Goal: Obtain resource: Obtain resource

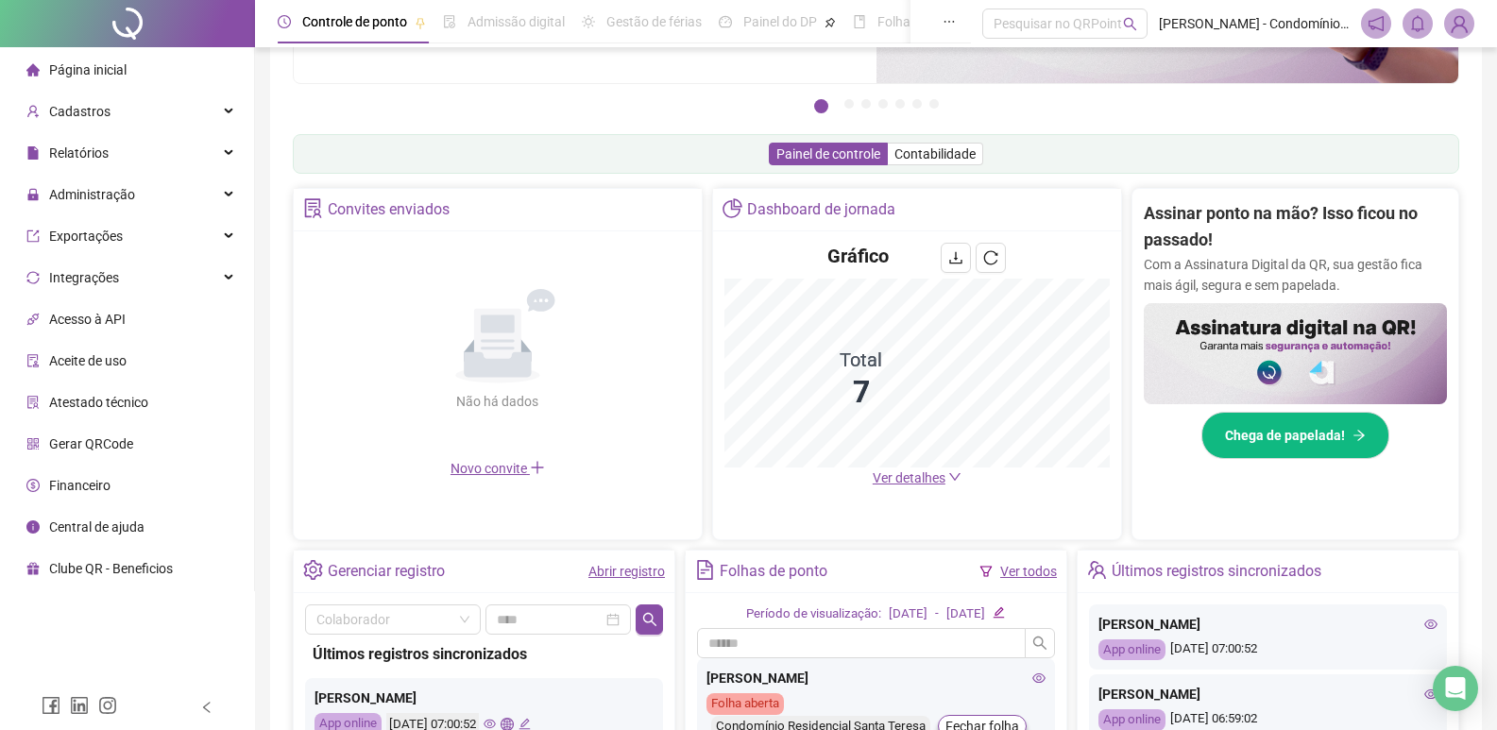
scroll to position [170, 0]
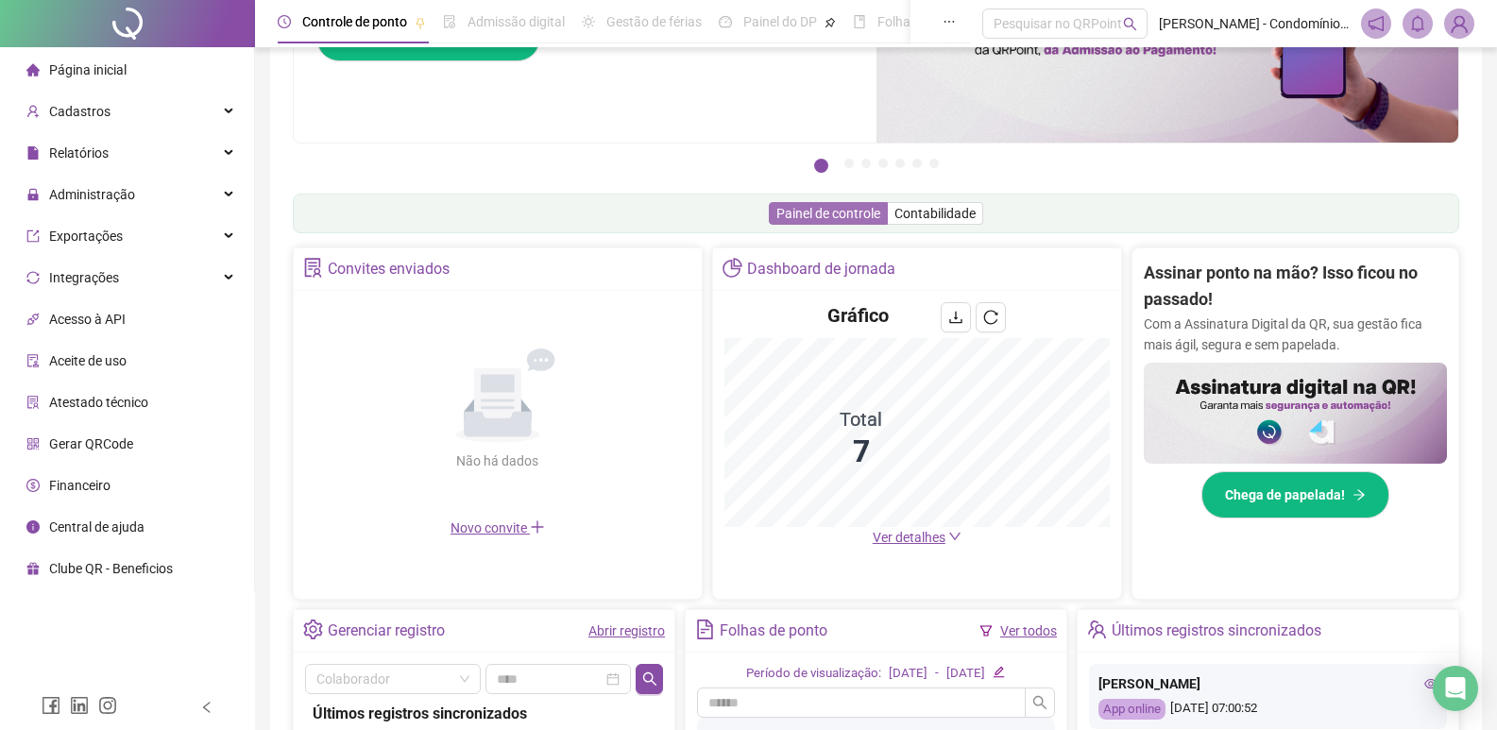
click at [792, 213] on span "Painel de controle" at bounding box center [828, 213] width 104 height 15
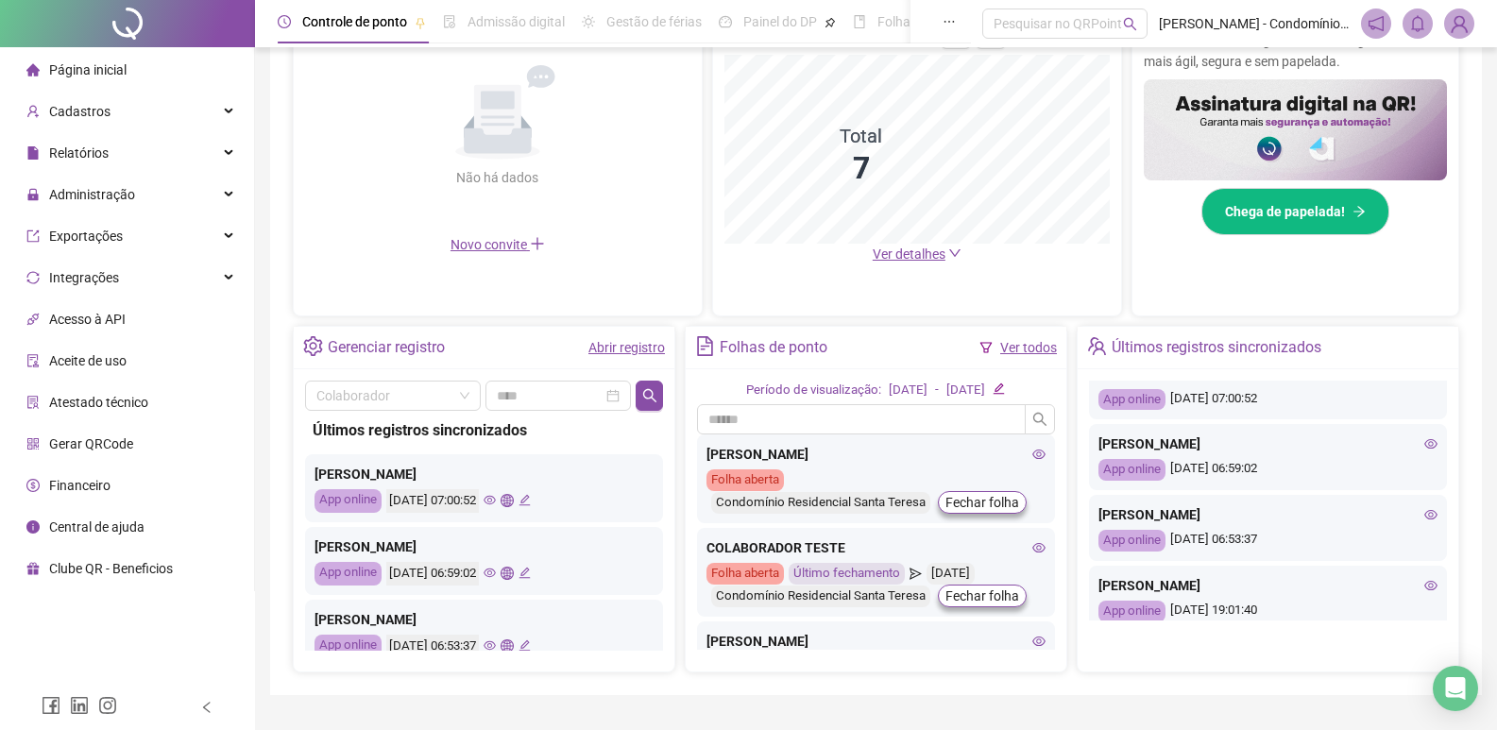
scroll to position [0, 0]
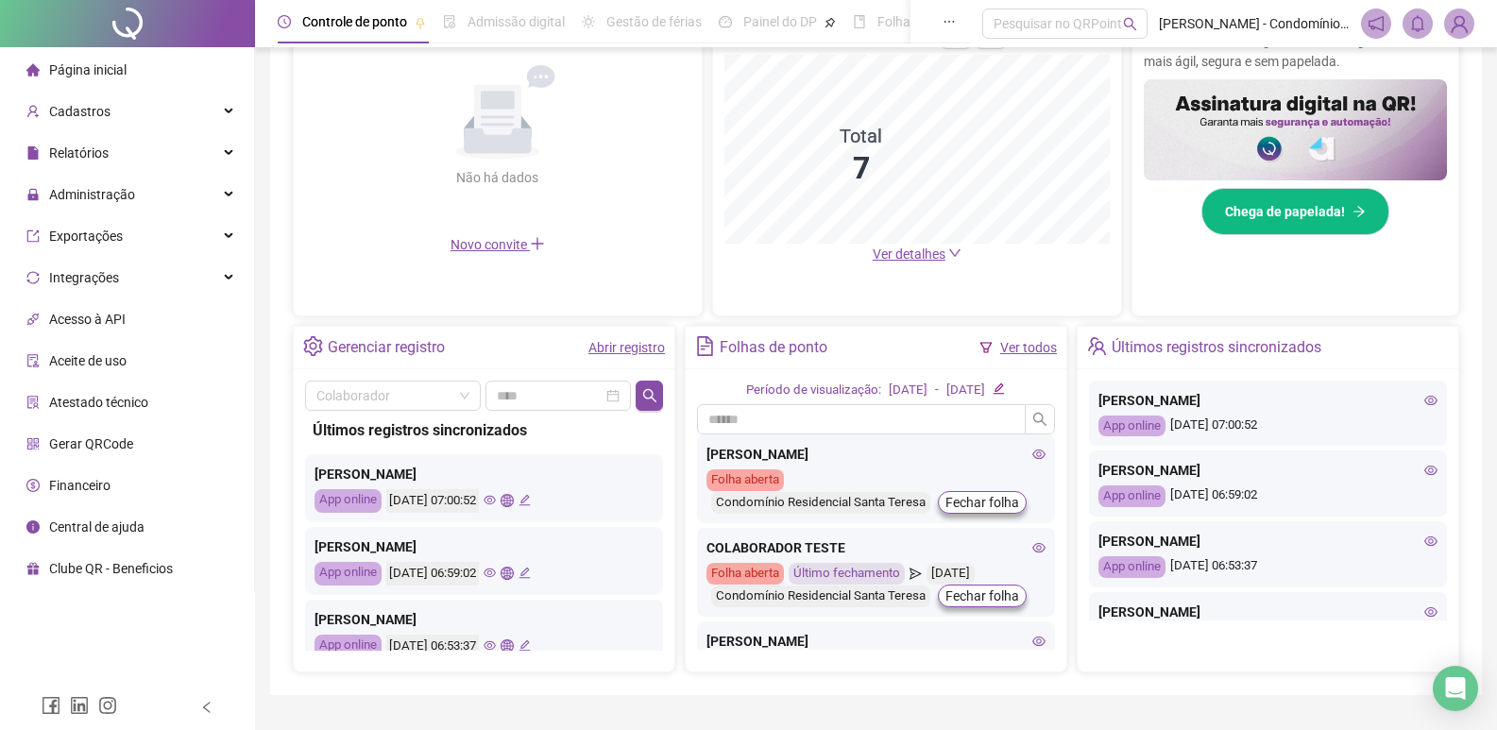
click at [619, 341] on link "Abrir registro" at bounding box center [626, 347] width 77 height 15
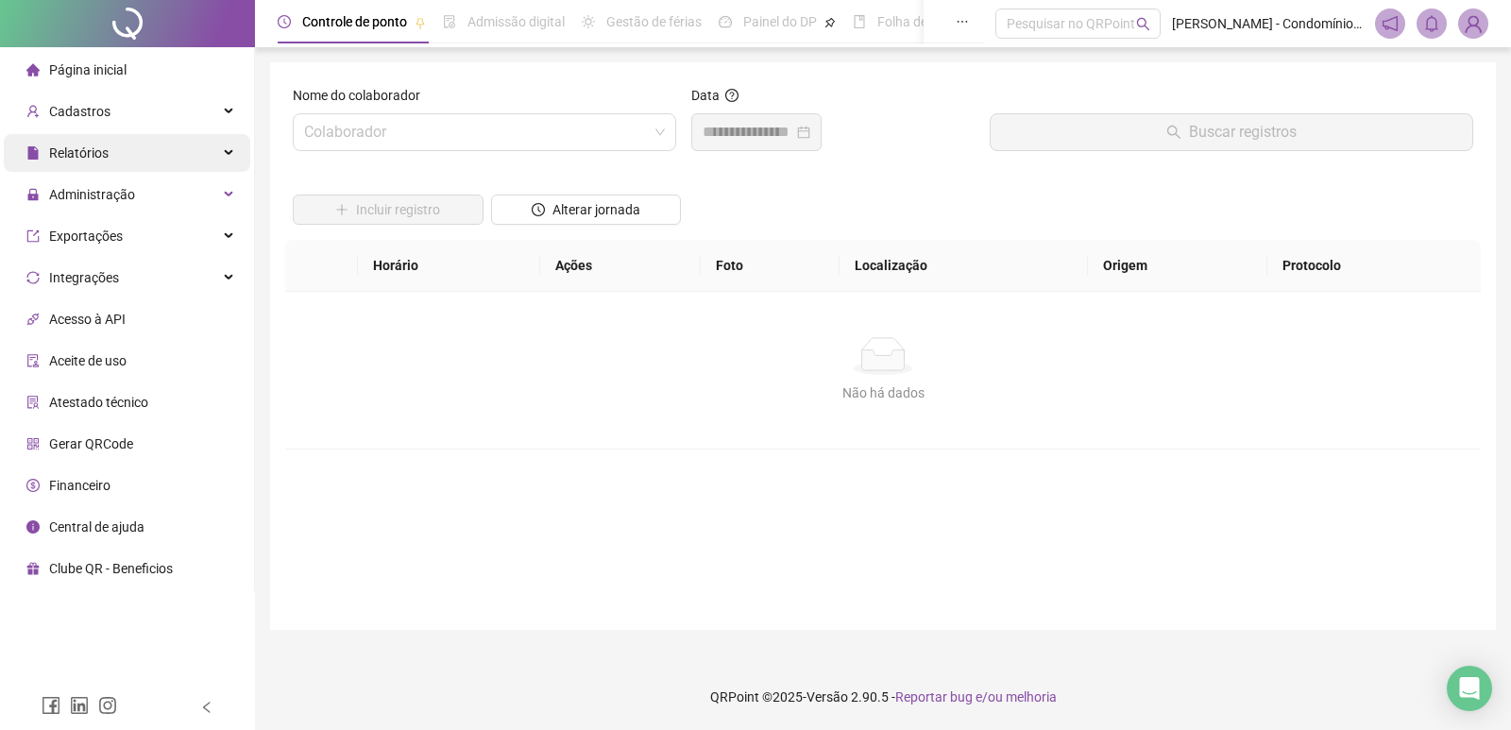
click at [162, 151] on div "Relatórios" at bounding box center [127, 153] width 247 height 38
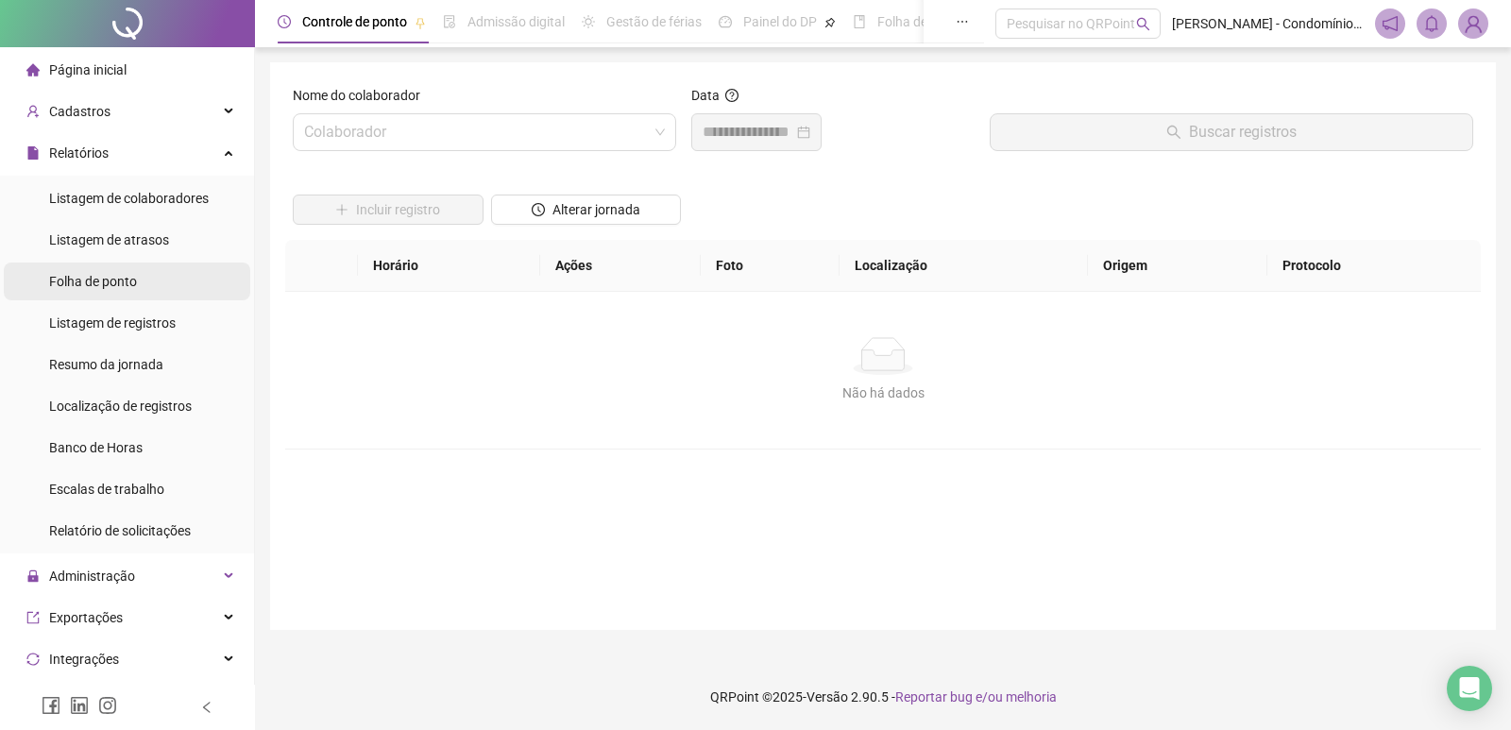
click at [116, 283] on span "Folha de ponto" at bounding box center [93, 281] width 88 height 15
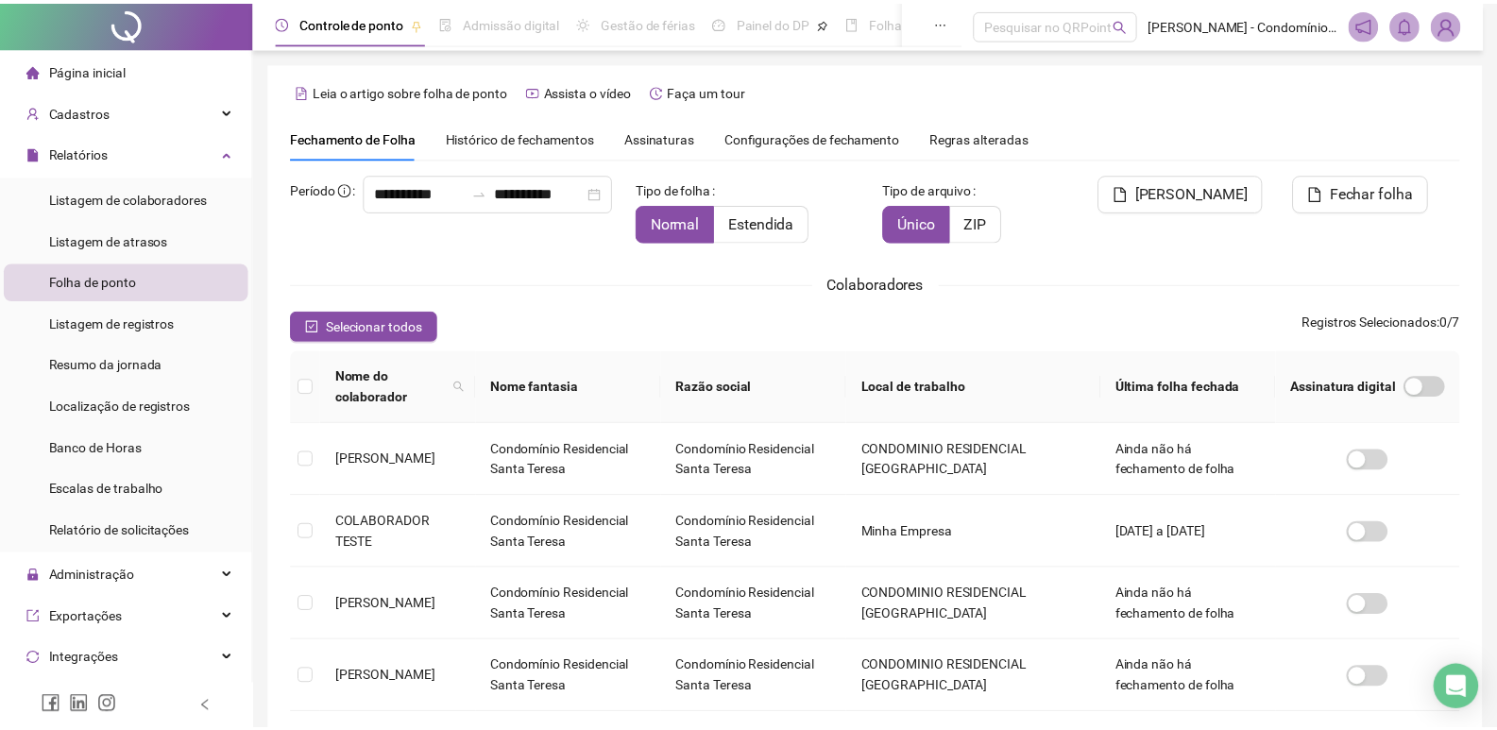
scroll to position [11, 0]
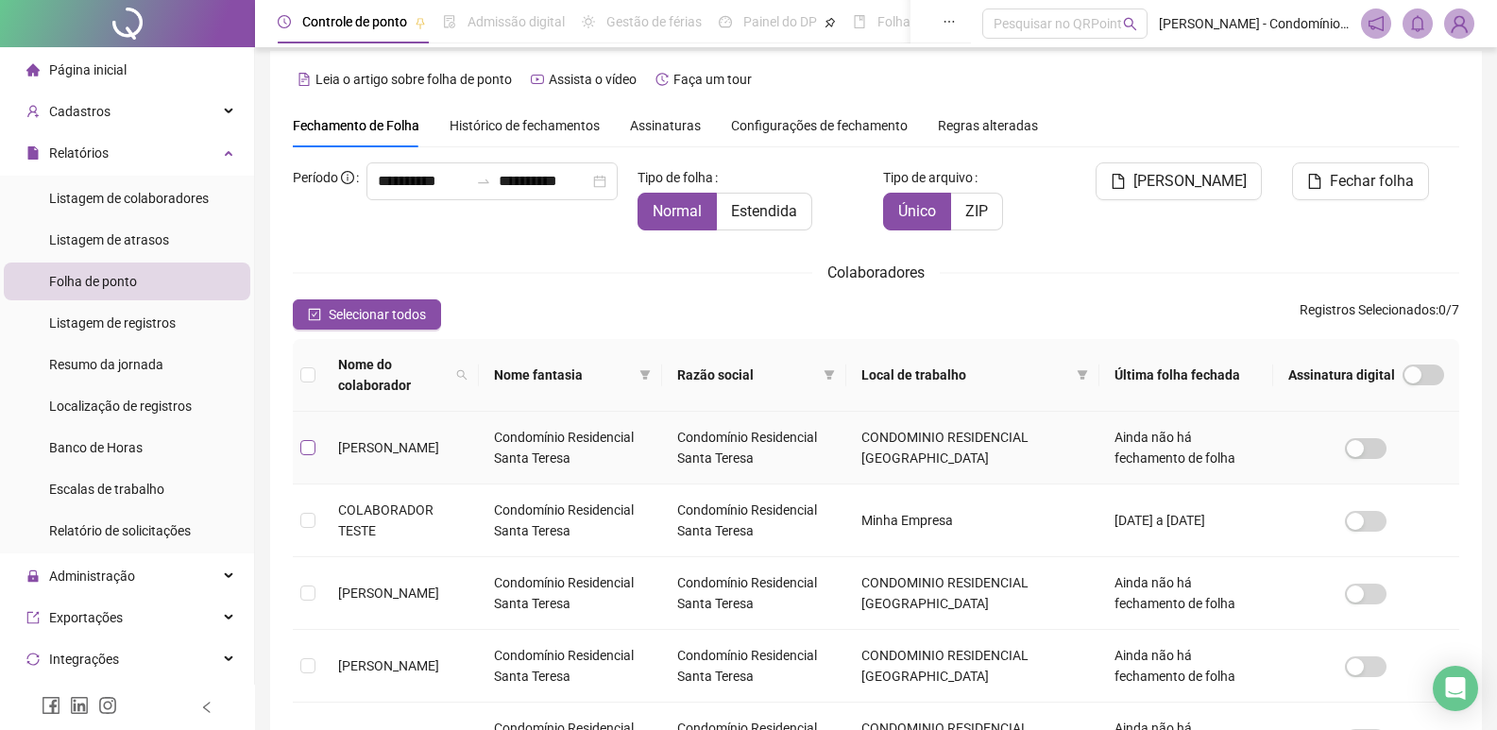
click at [302, 437] on label at bounding box center [307, 447] width 15 height 21
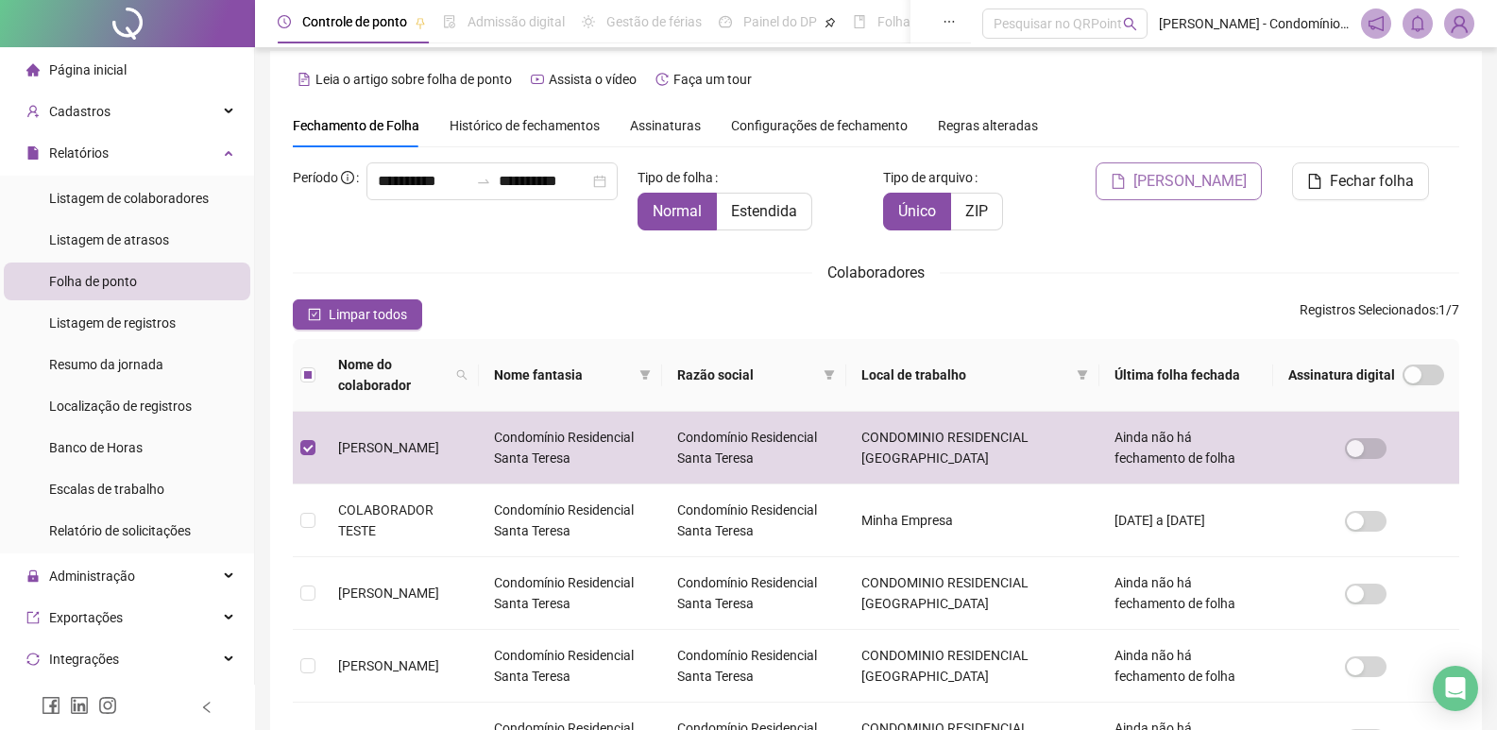
click at [1201, 184] on span "[PERSON_NAME]" at bounding box center [1189, 181] width 113 height 23
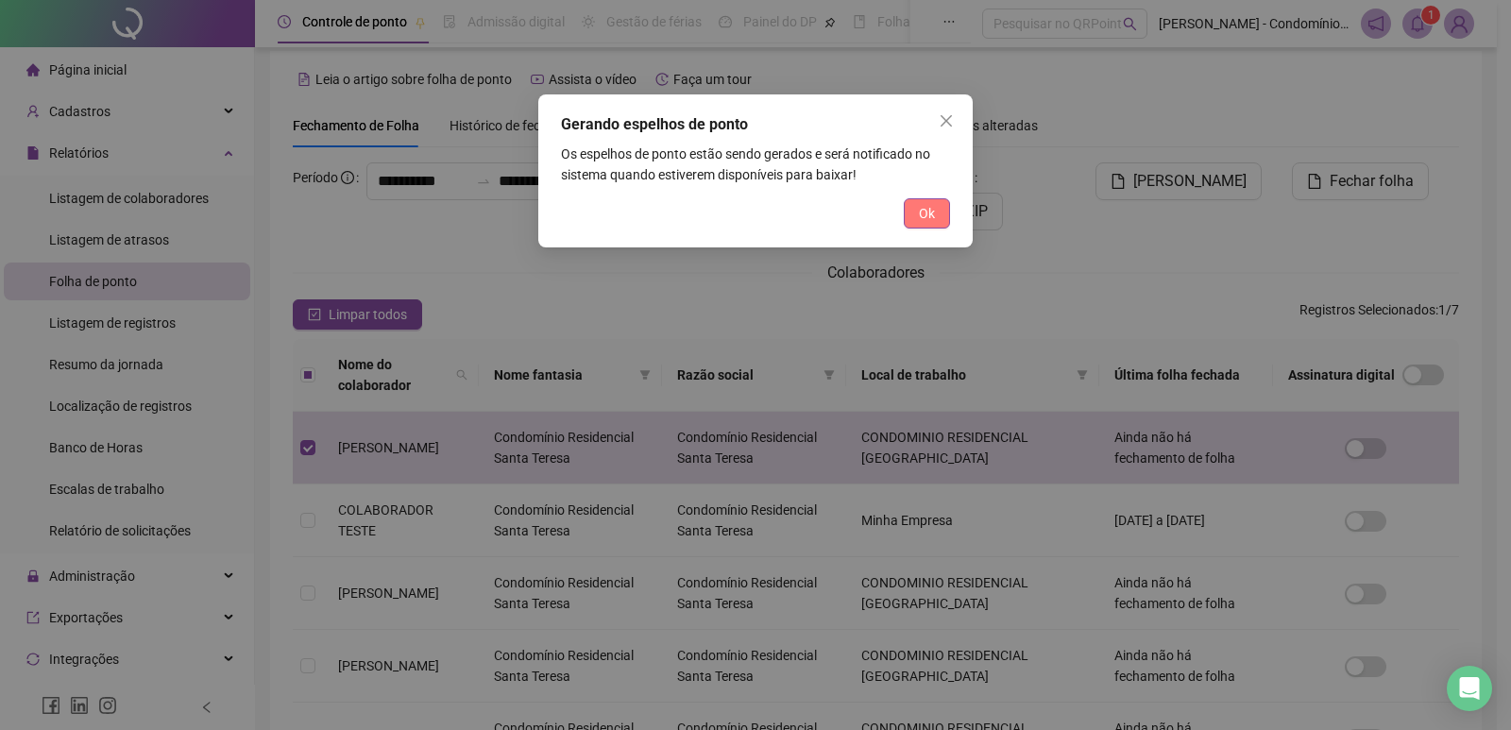
click at [937, 203] on button "Ok" at bounding box center [927, 213] width 46 height 30
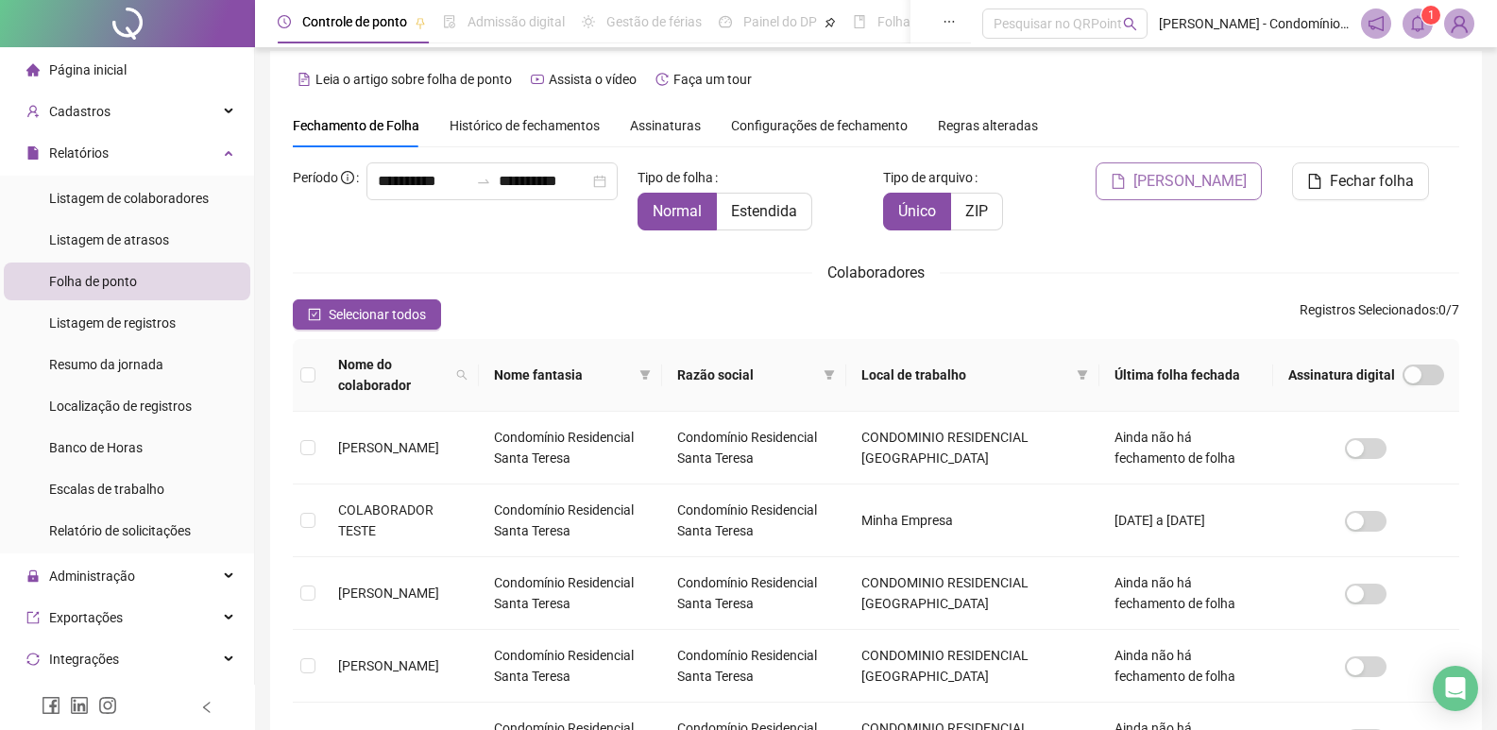
click at [1181, 175] on span "[PERSON_NAME]" at bounding box center [1189, 181] width 113 height 23
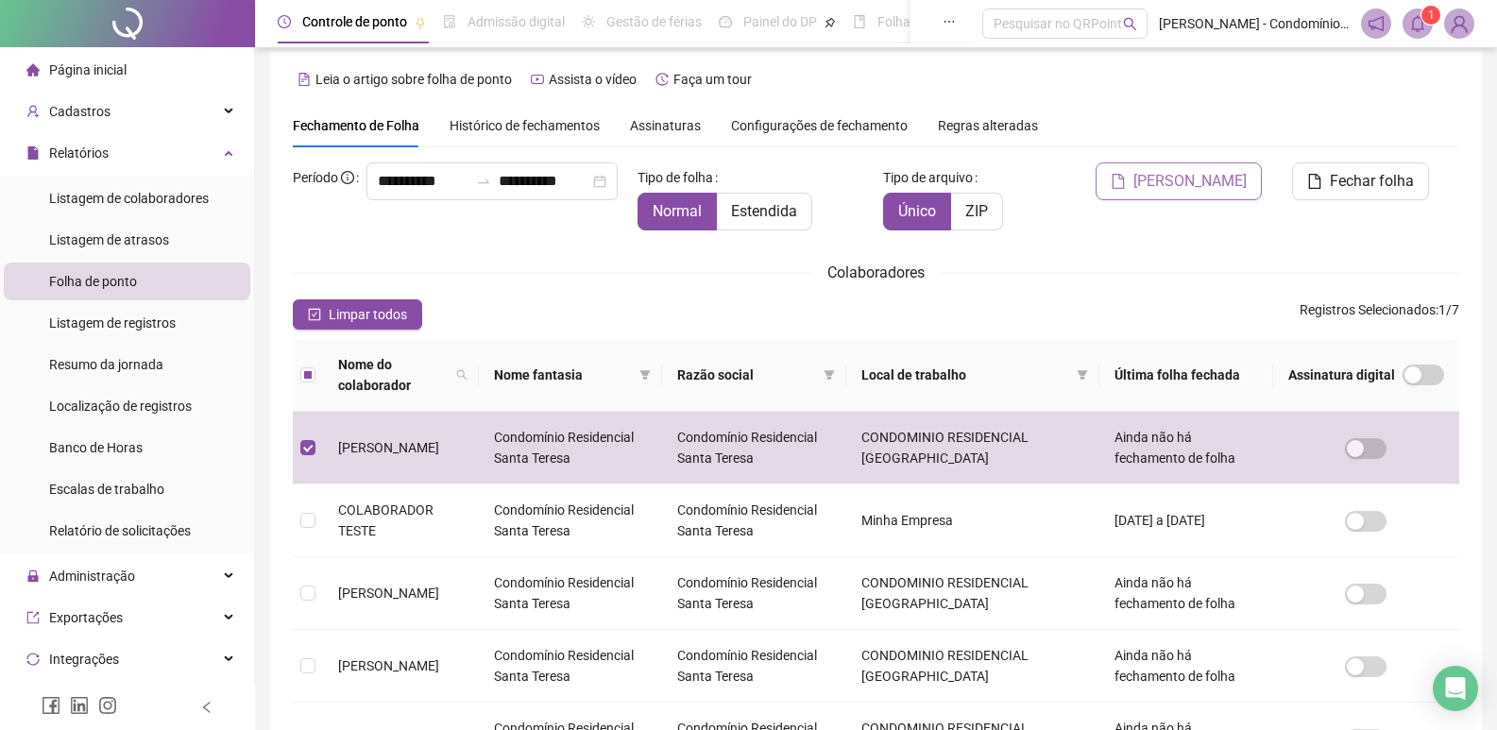
click at [1164, 195] on button "[PERSON_NAME]" at bounding box center [1179, 181] width 166 height 38
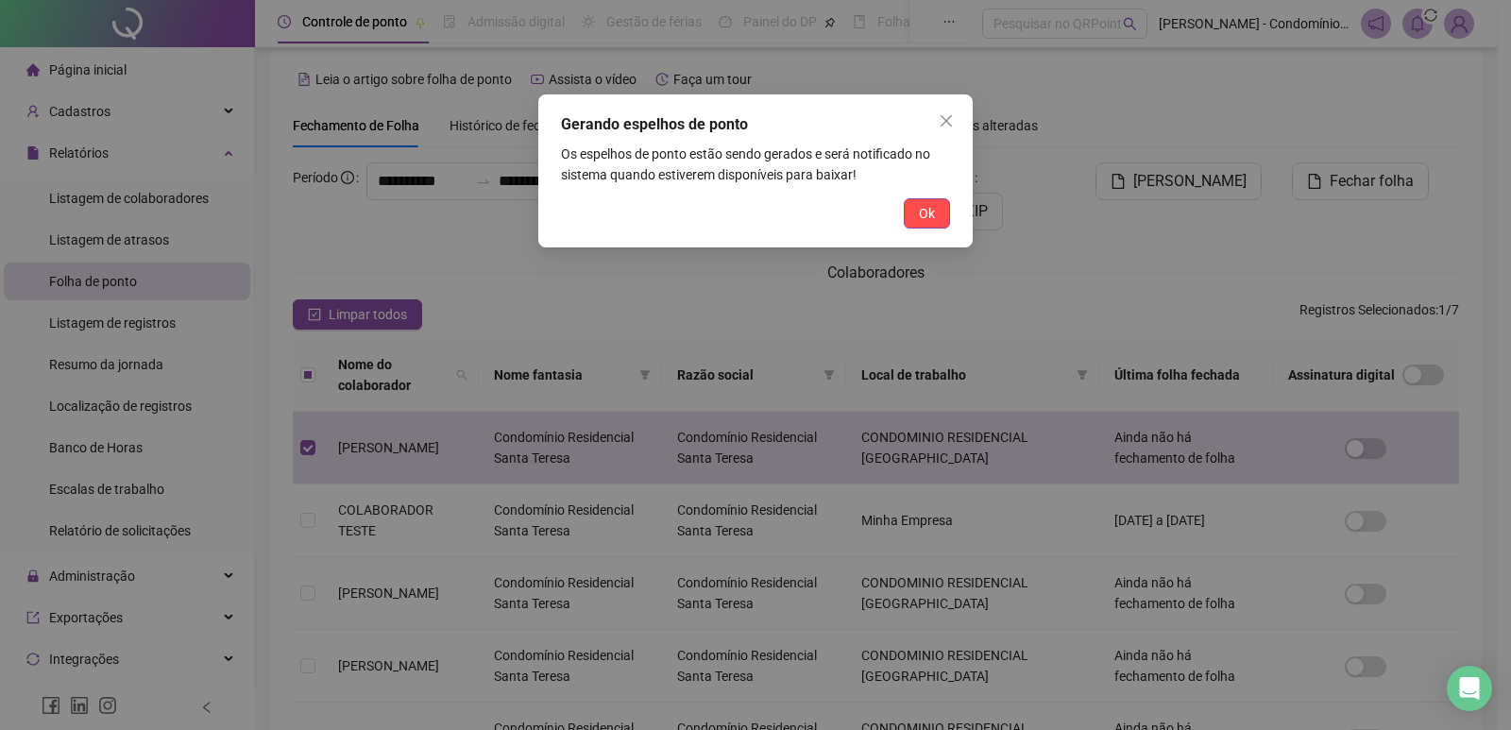
click at [1161, 183] on div "Gerando espelhos de ponto Os espelhos de ponto estão sendo gerados e será notif…" at bounding box center [755, 365] width 1511 height 730
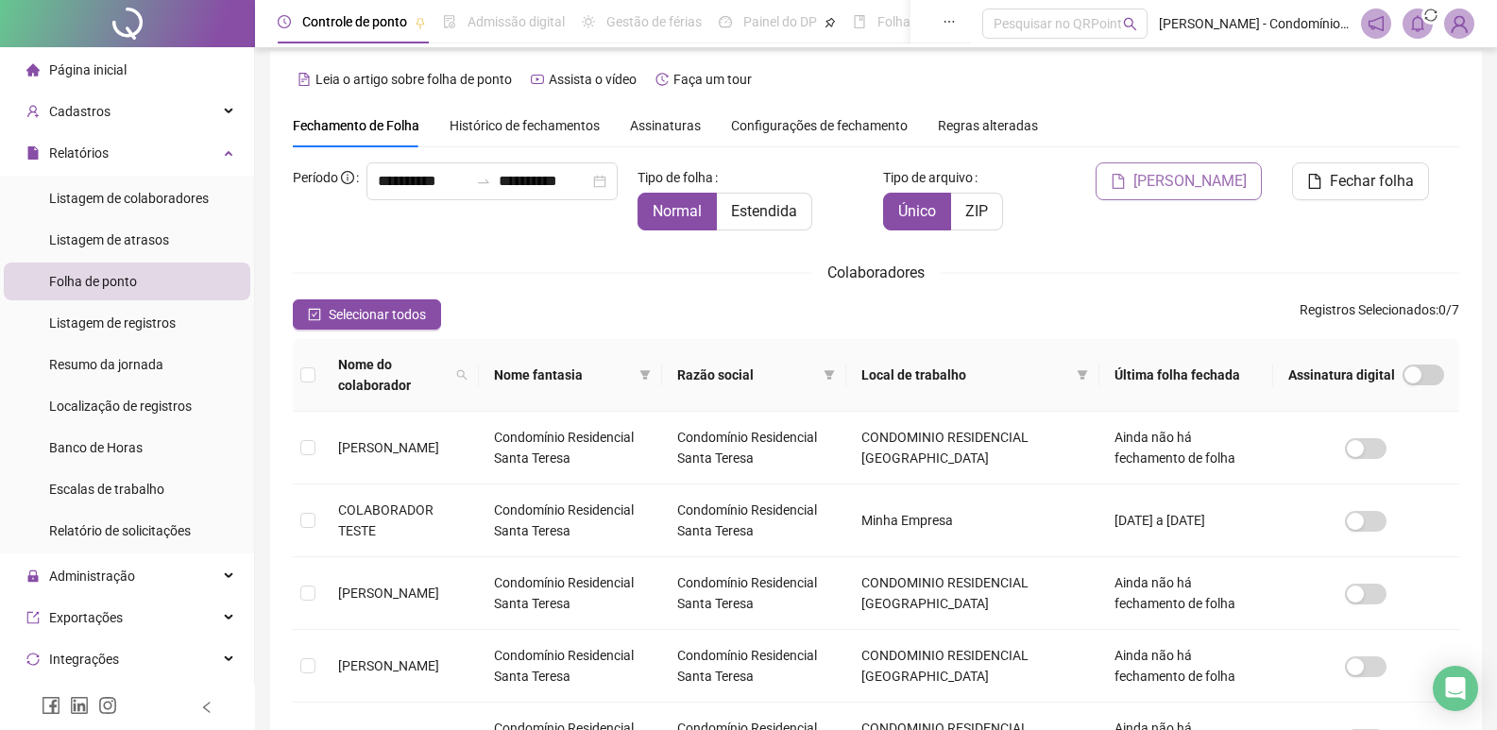
click at [1148, 182] on button "[PERSON_NAME]" at bounding box center [1179, 181] width 166 height 38
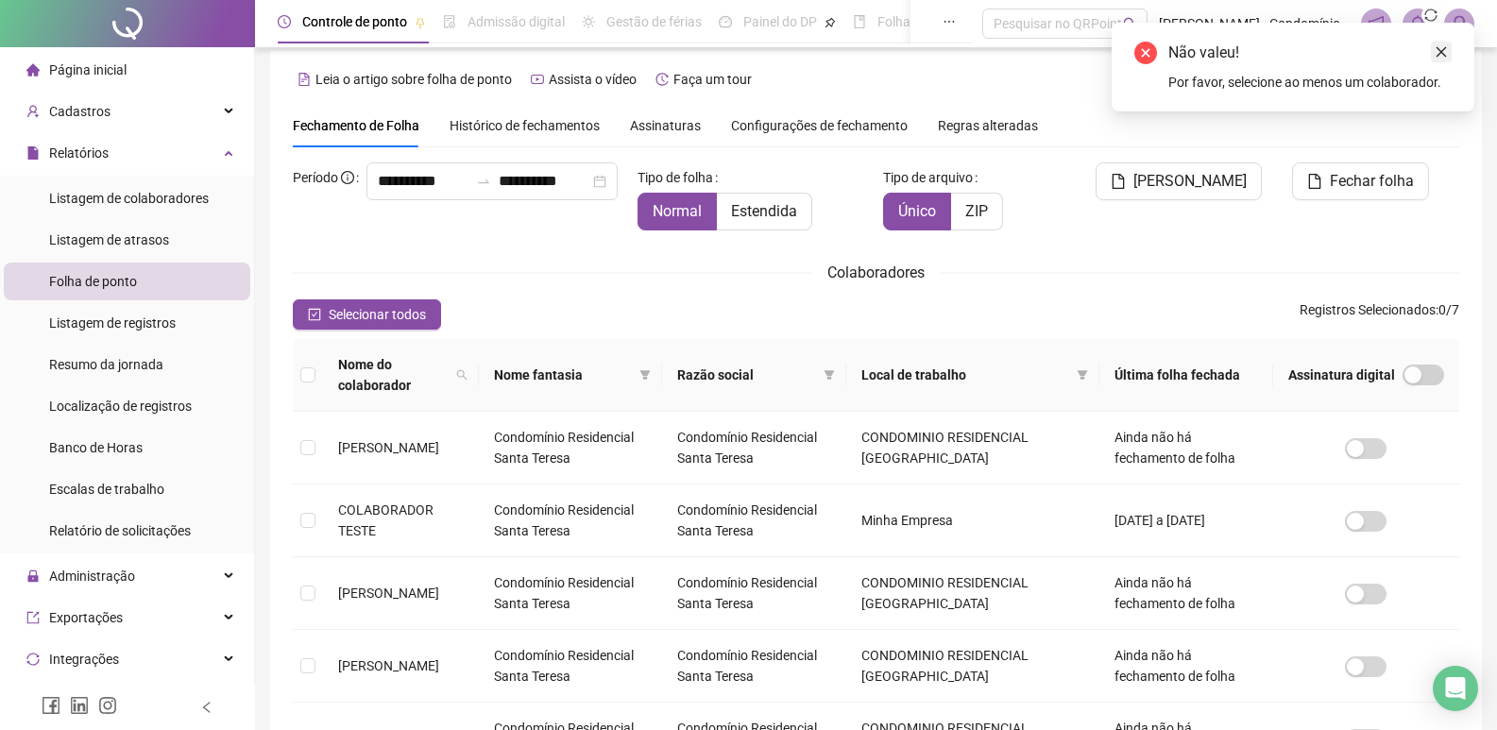
click at [1442, 49] on icon "close" at bounding box center [1441, 51] width 13 height 13
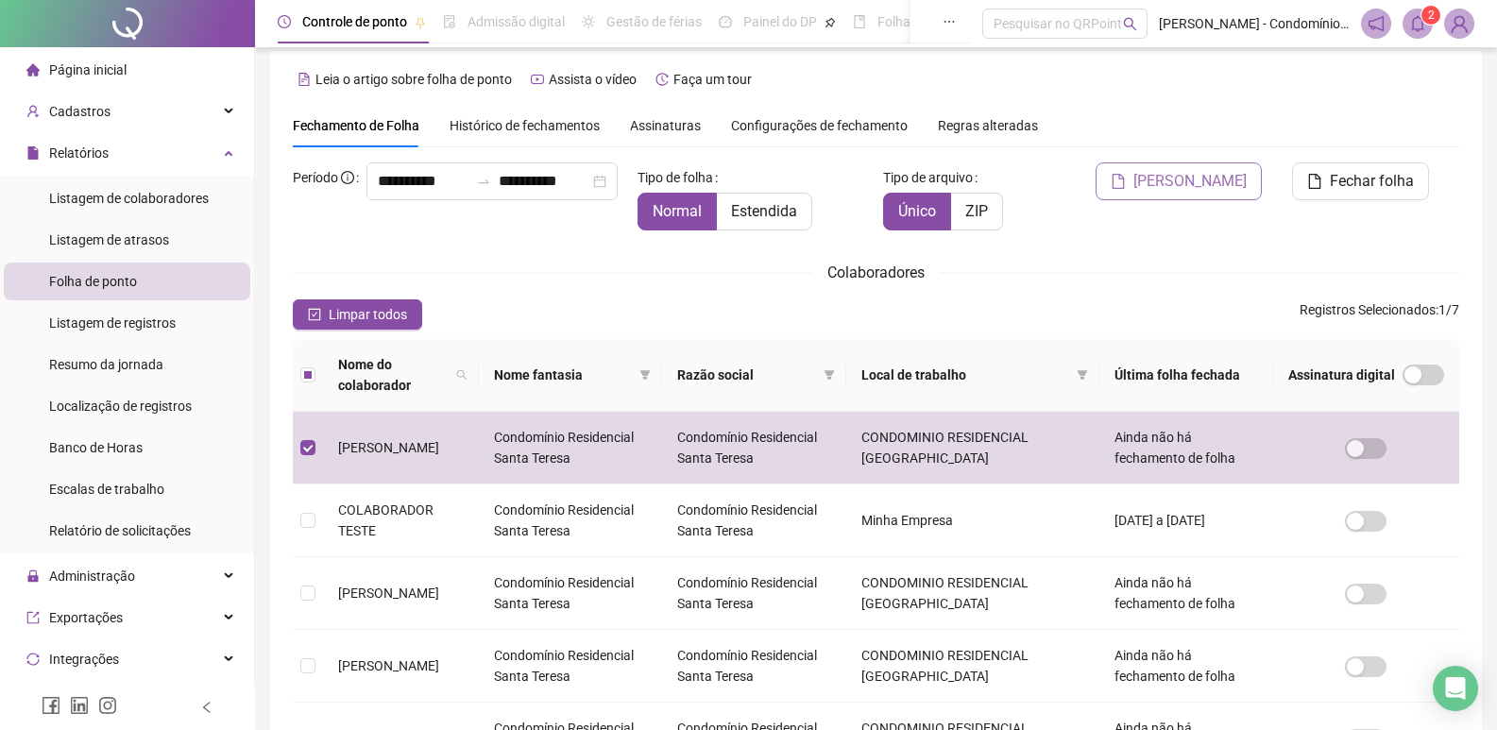
click at [1193, 174] on span "[PERSON_NAME]" at bounding box center [1189, 181] width 113 height 23
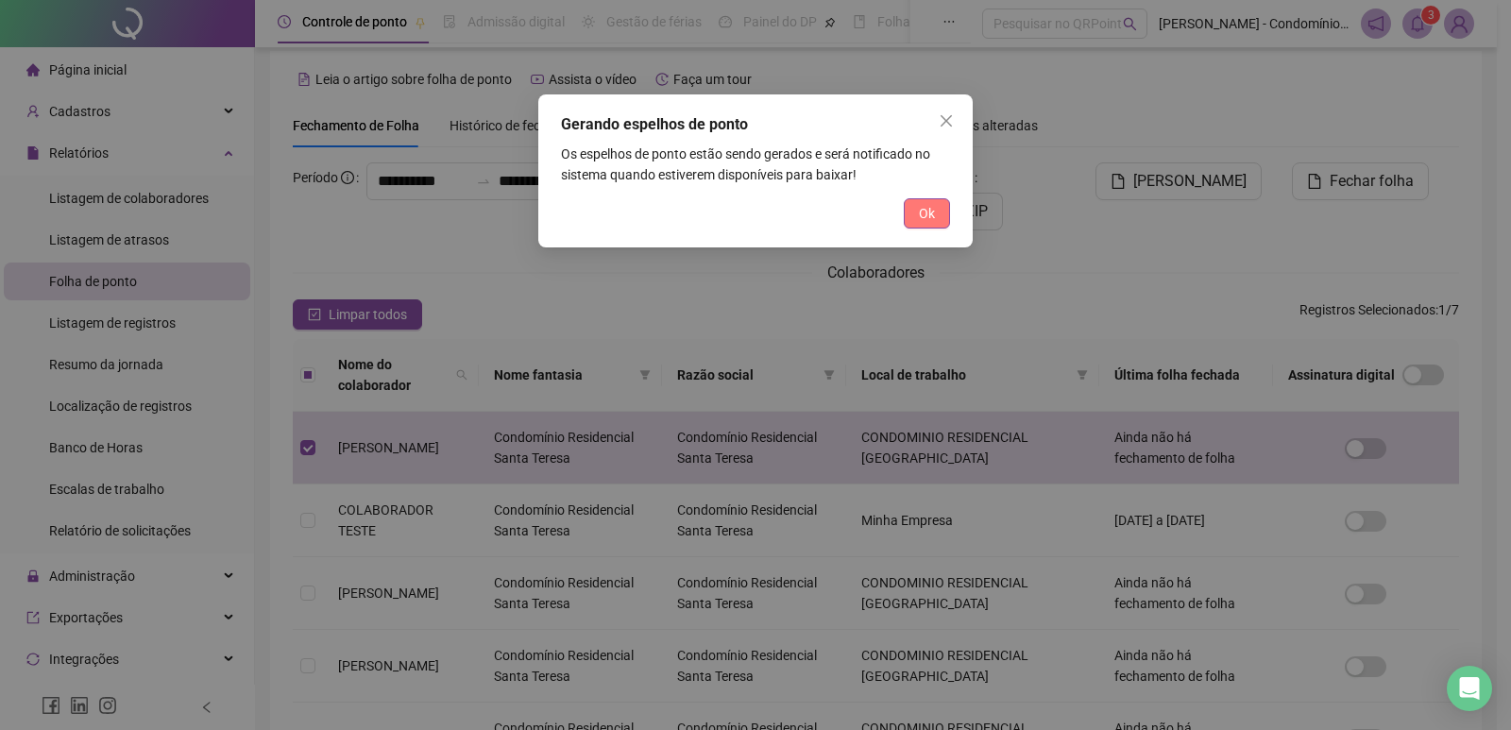
click at [937, 221] on button "Ok" at bounding box center [927, 213] width 46 height 30
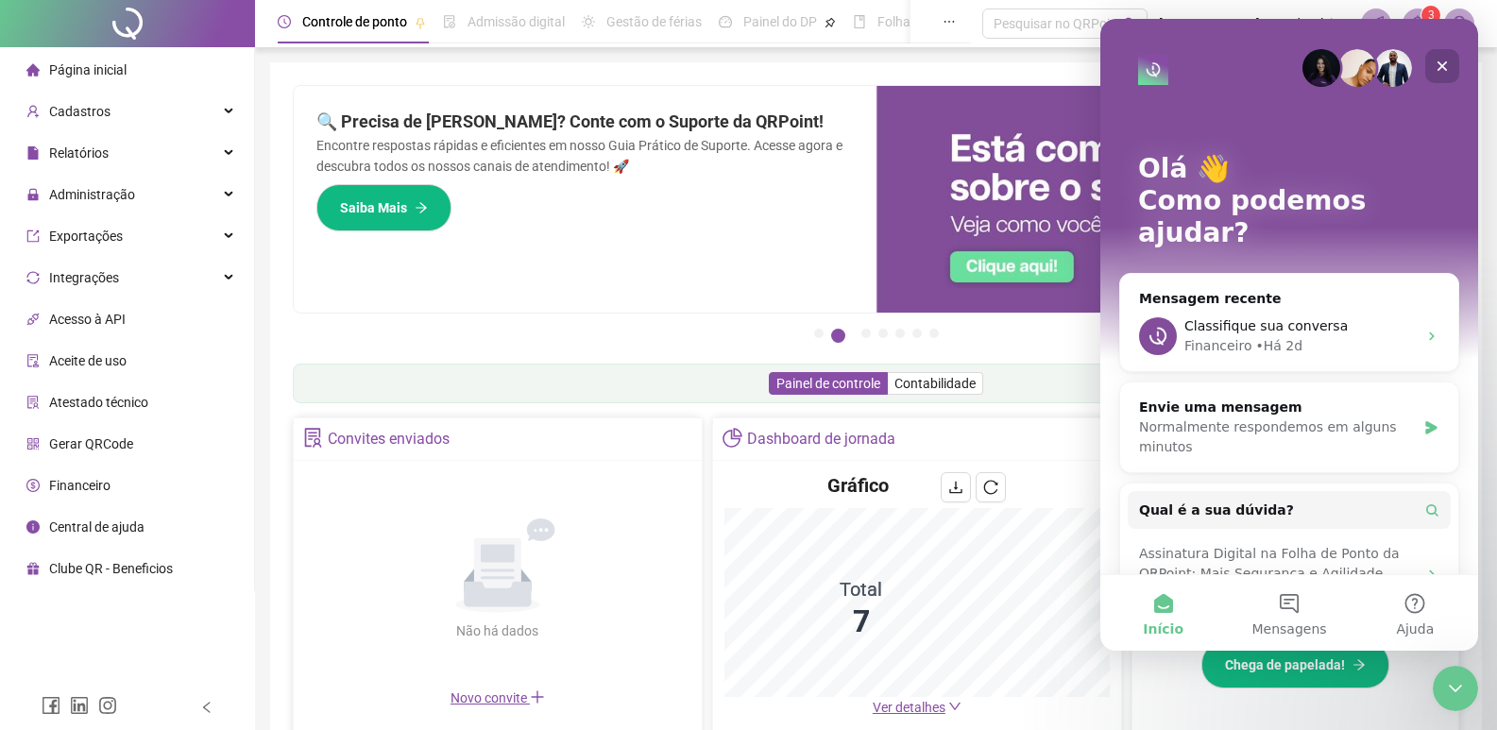
click at [1443, 70] on icon "Fechar" at bounding box center [1442, 66] width 15 height 15
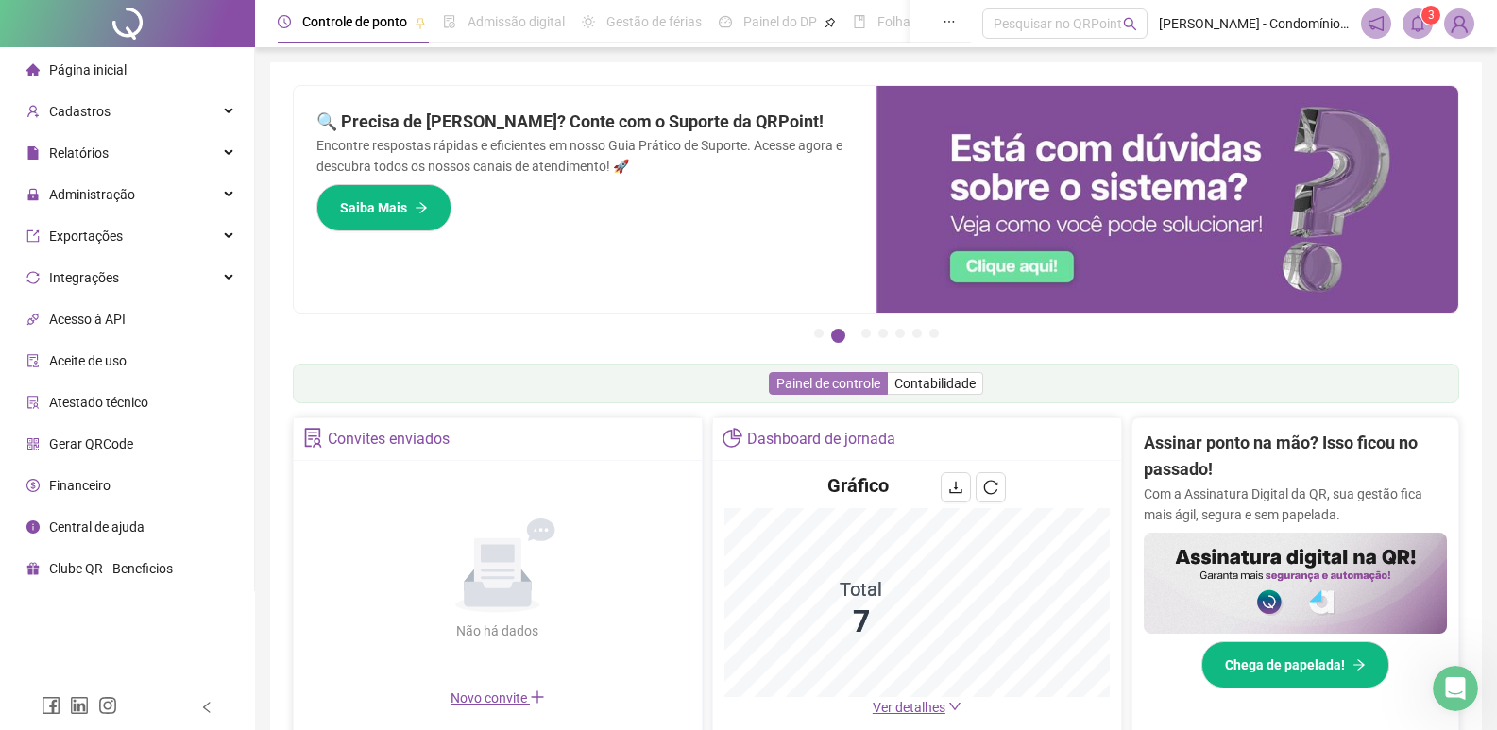
click at [789, 383] on span "Painel de controle" at bounding box center [828, 383] width 104 height 15
click at [794, 383] on span "Painel de controle" at bounding box center [828, 383] width 104 height 15
click at [844, 383] on span "Painel de controle" at bounding box center [828, 383] width 104 height 15
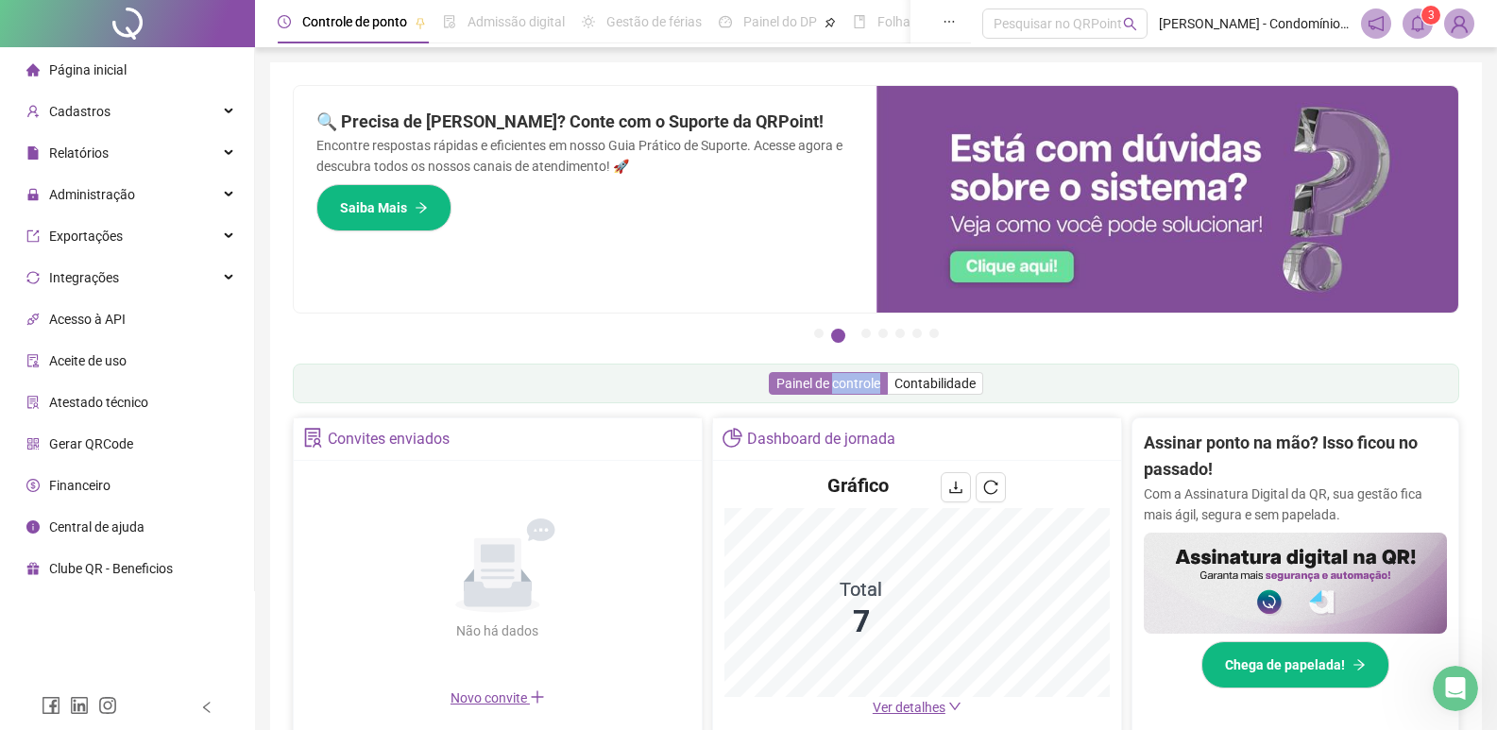
click at [853, 383] on span "Painel de controle" at bounding box center [828, 383] width 104 height 15
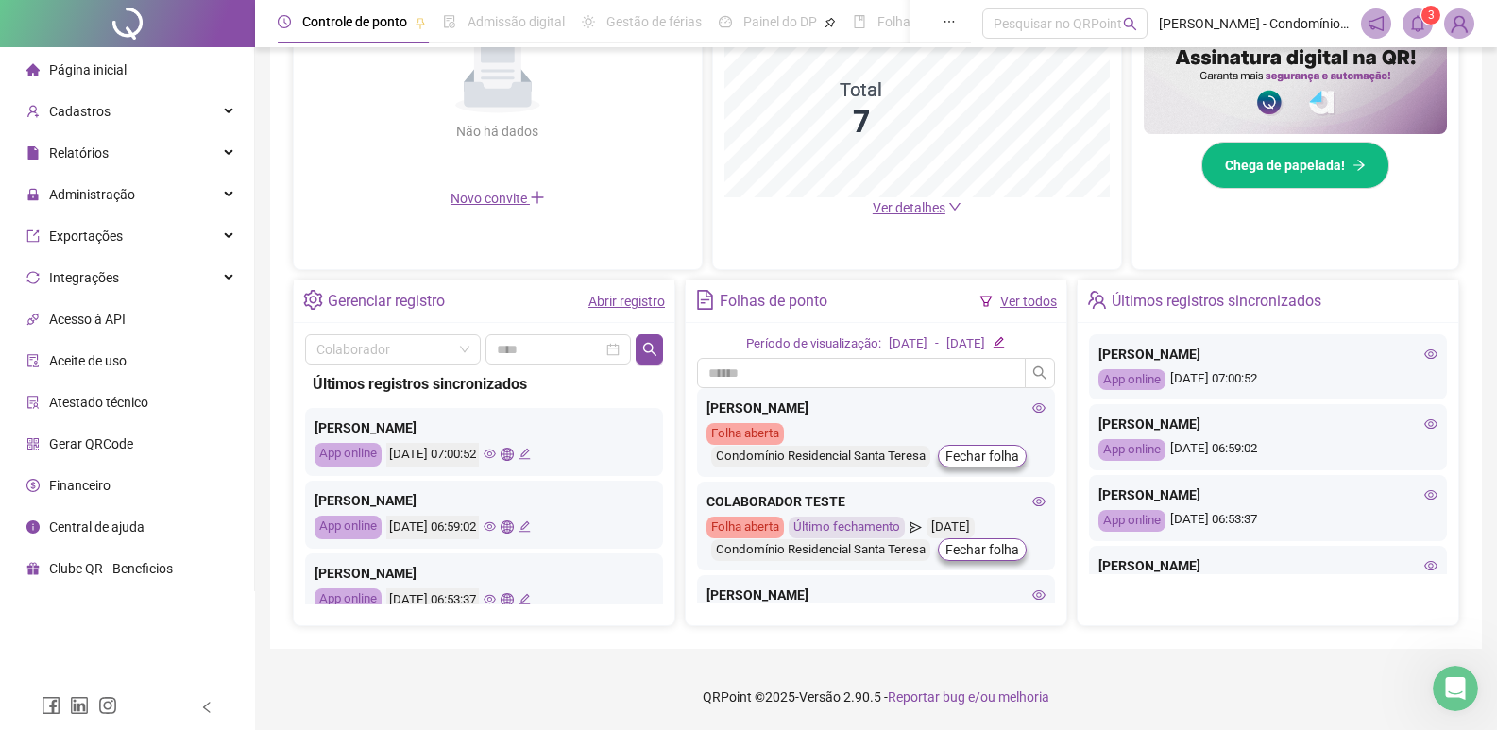
click at [1033, 307] on link "Ver todos" at bounding box center [1028, 301] width 57 height 15
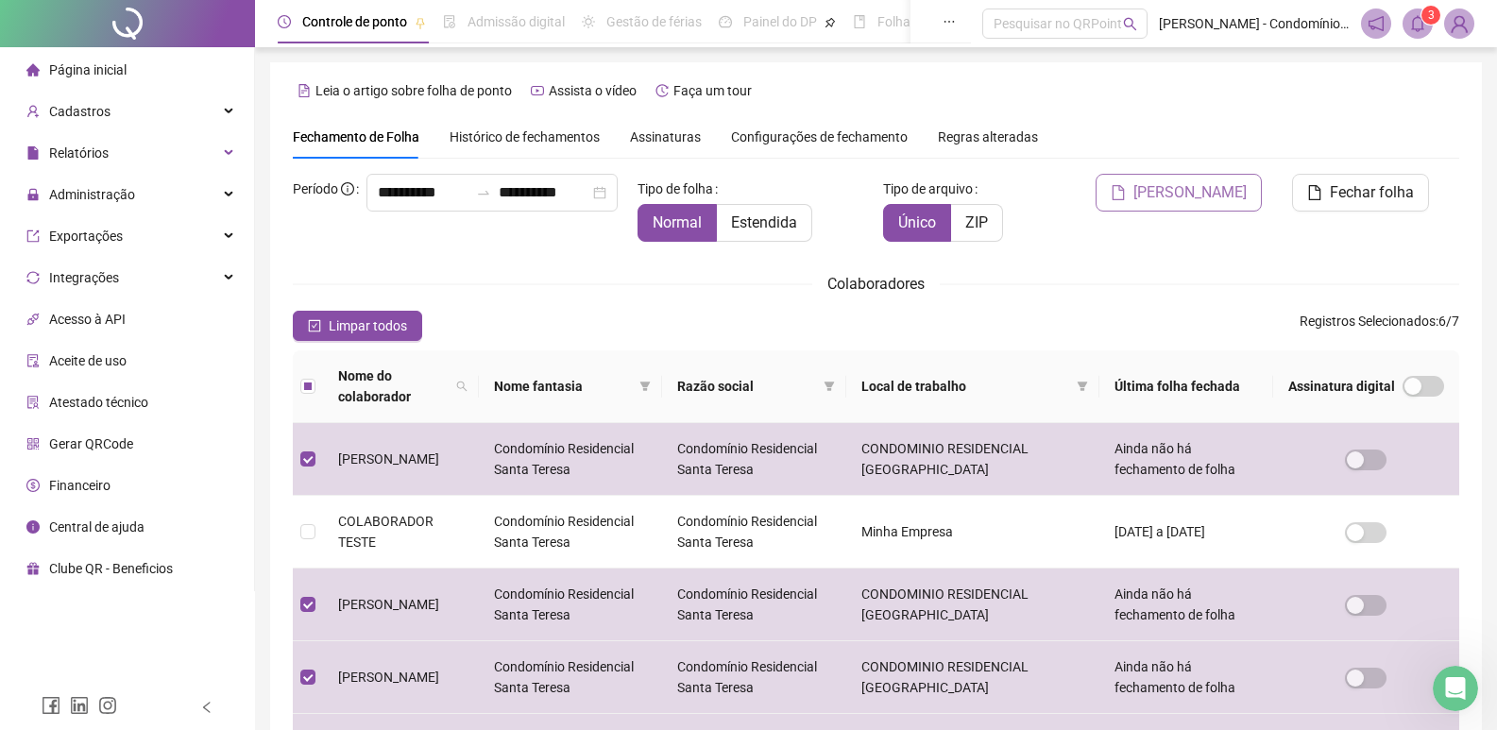
click at [1217, 184] on span "[PERSON_NAME]" at bounding box center [1189, 192] width 113 height 23
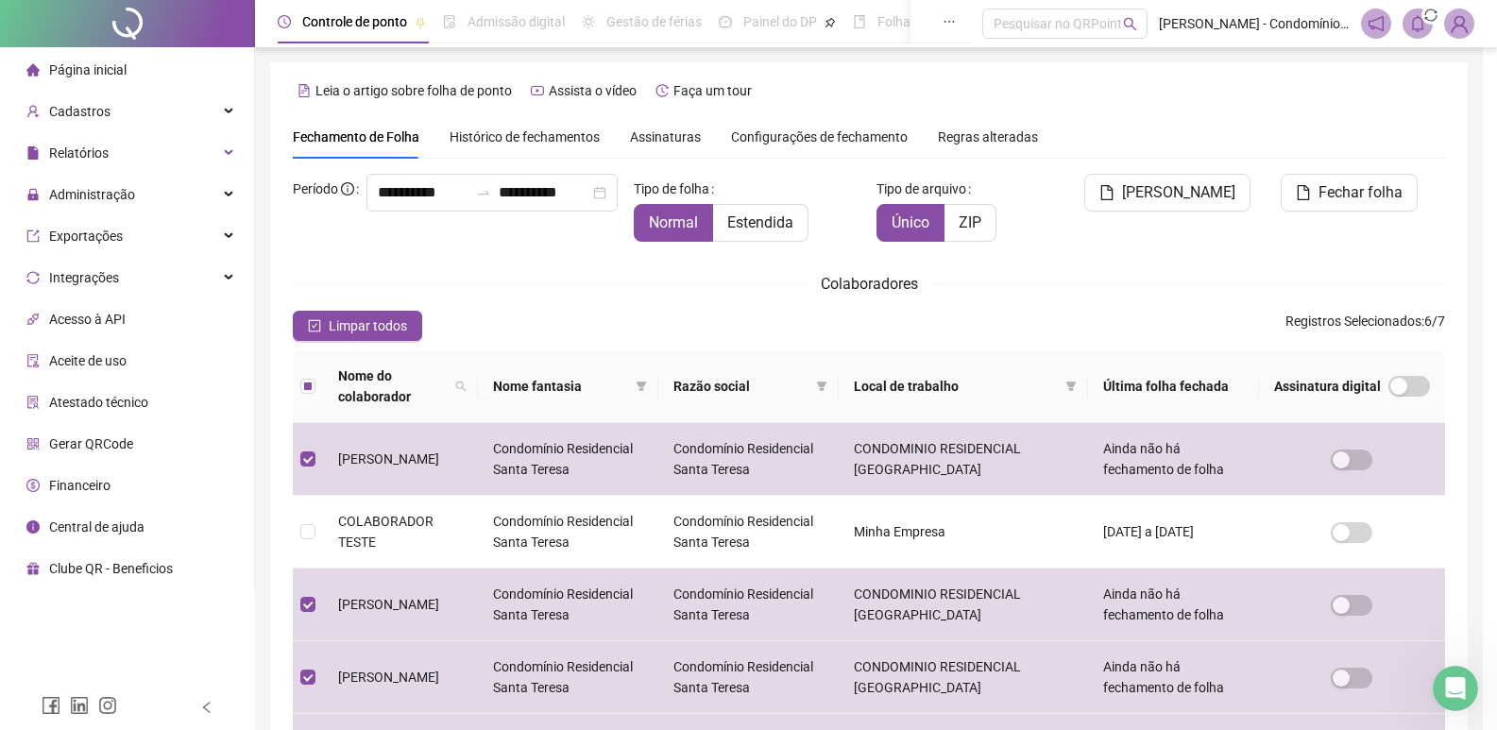
scroll to position [11, 0]
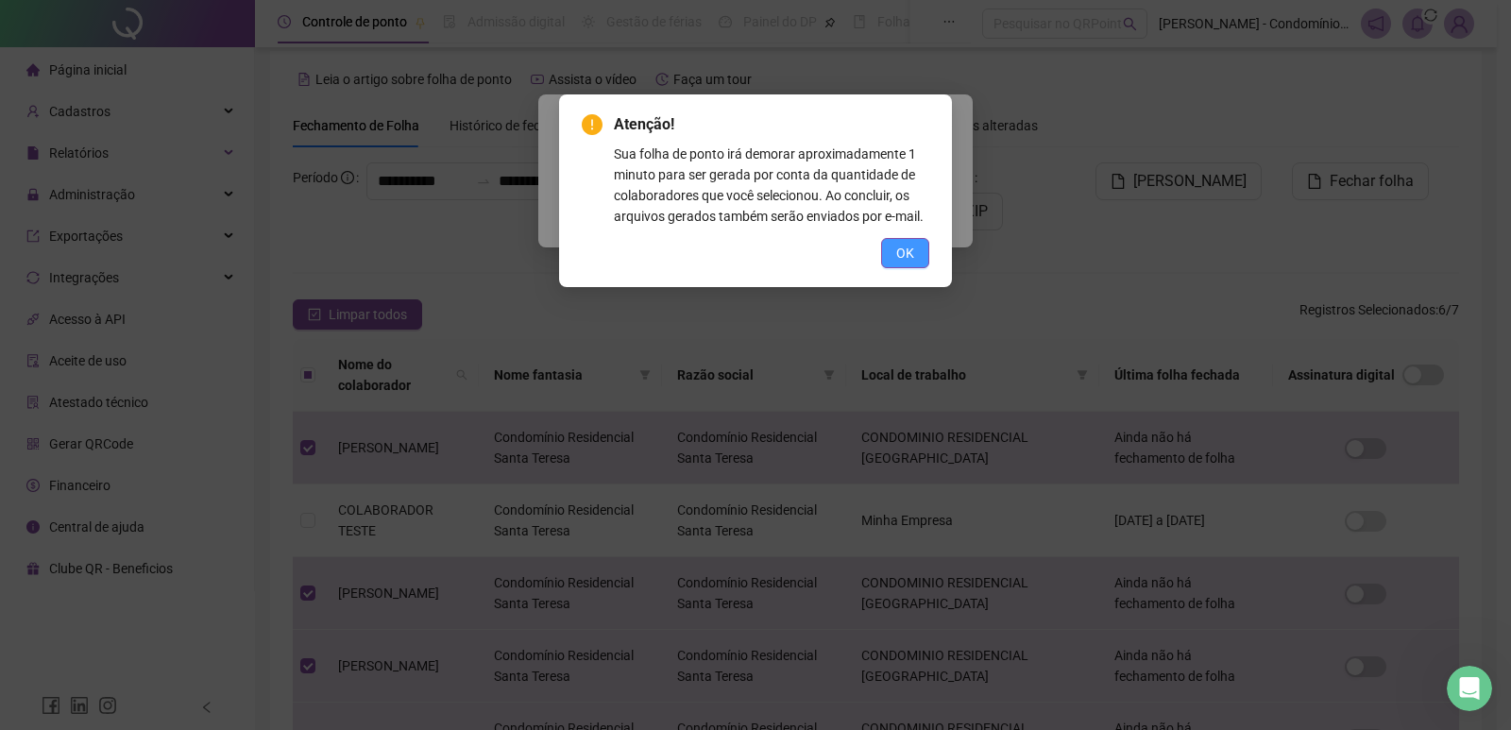
click at [886, 252] on button "OK" at bounding box center [905, 253] width 48 height 30
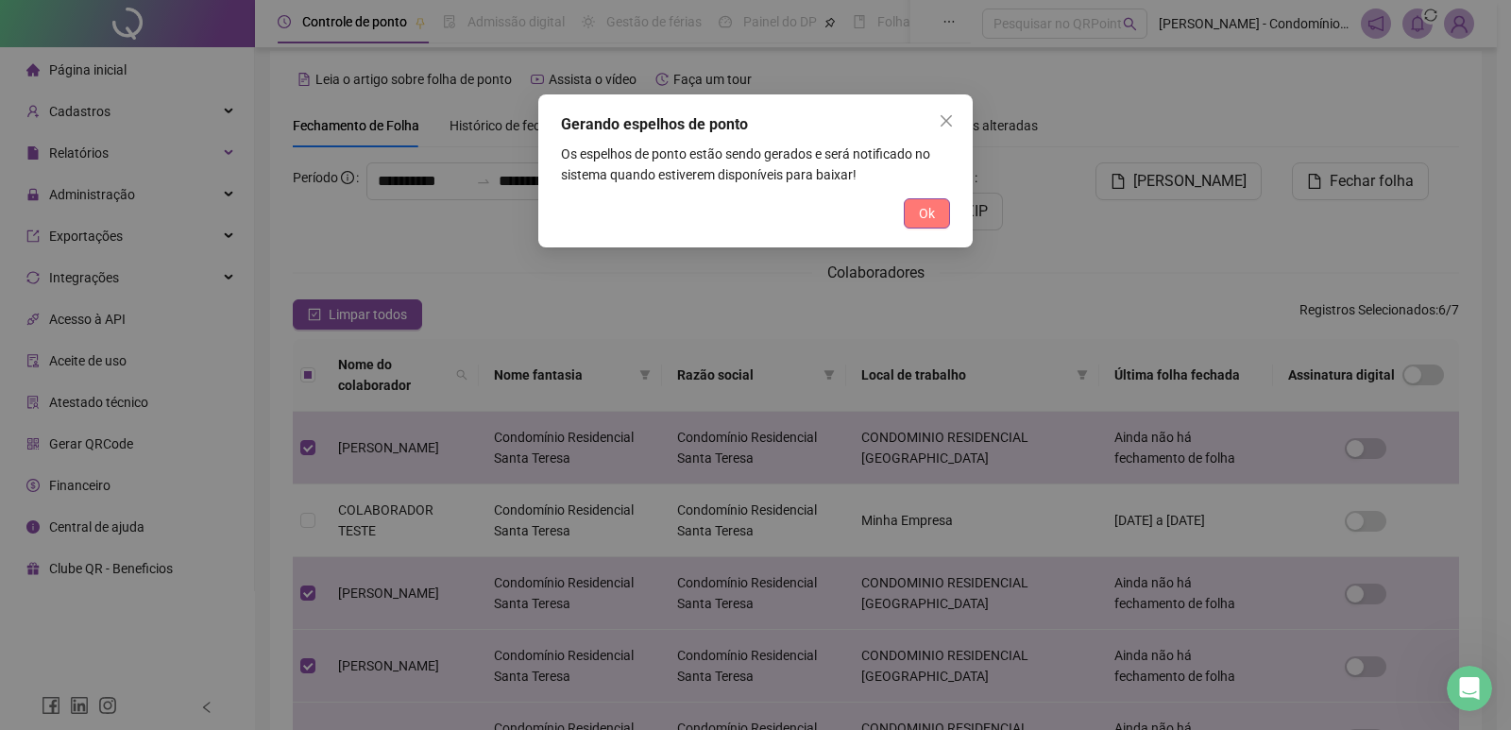
click at [937, 224] on button "Ok" at bounding box center [927, 213] width 46 height 30
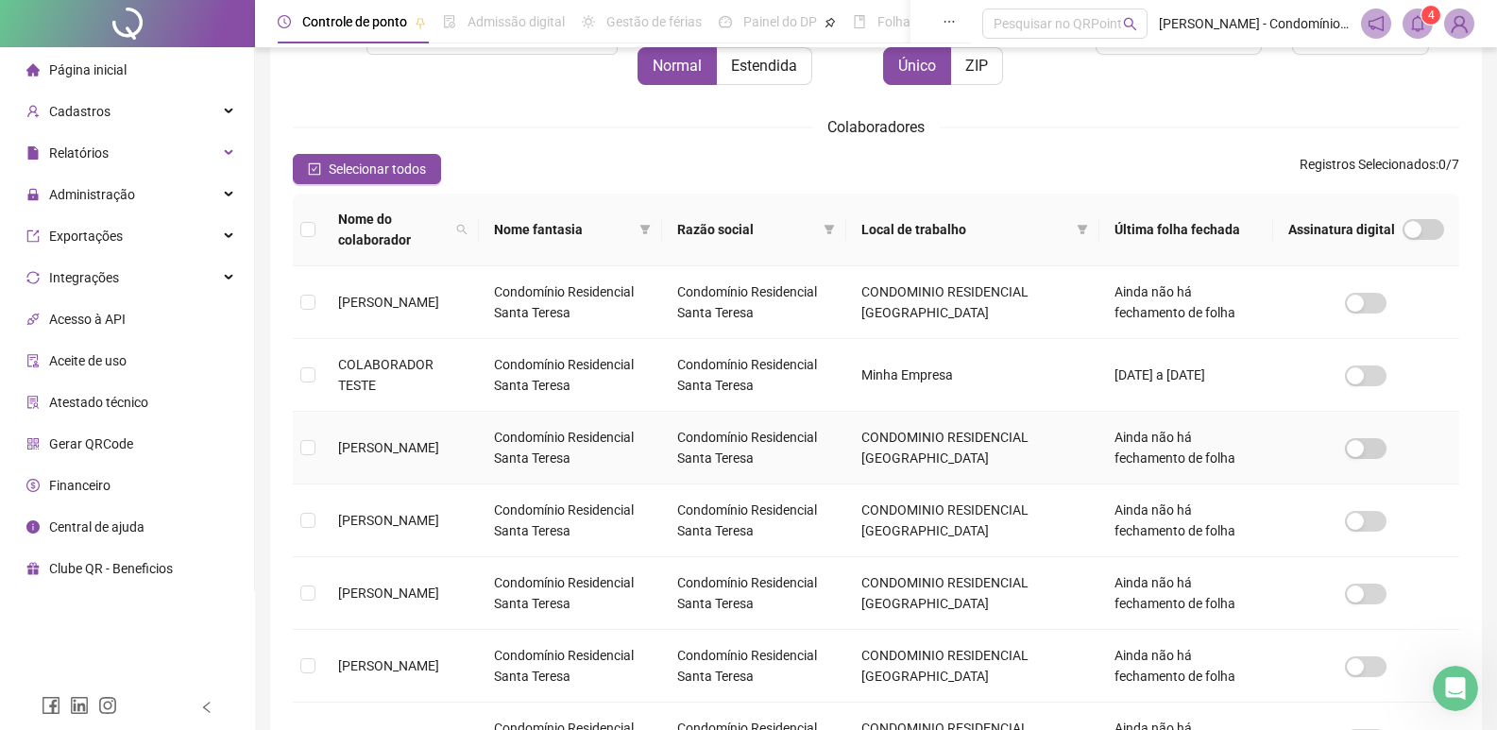
scroll to position [0, 0]
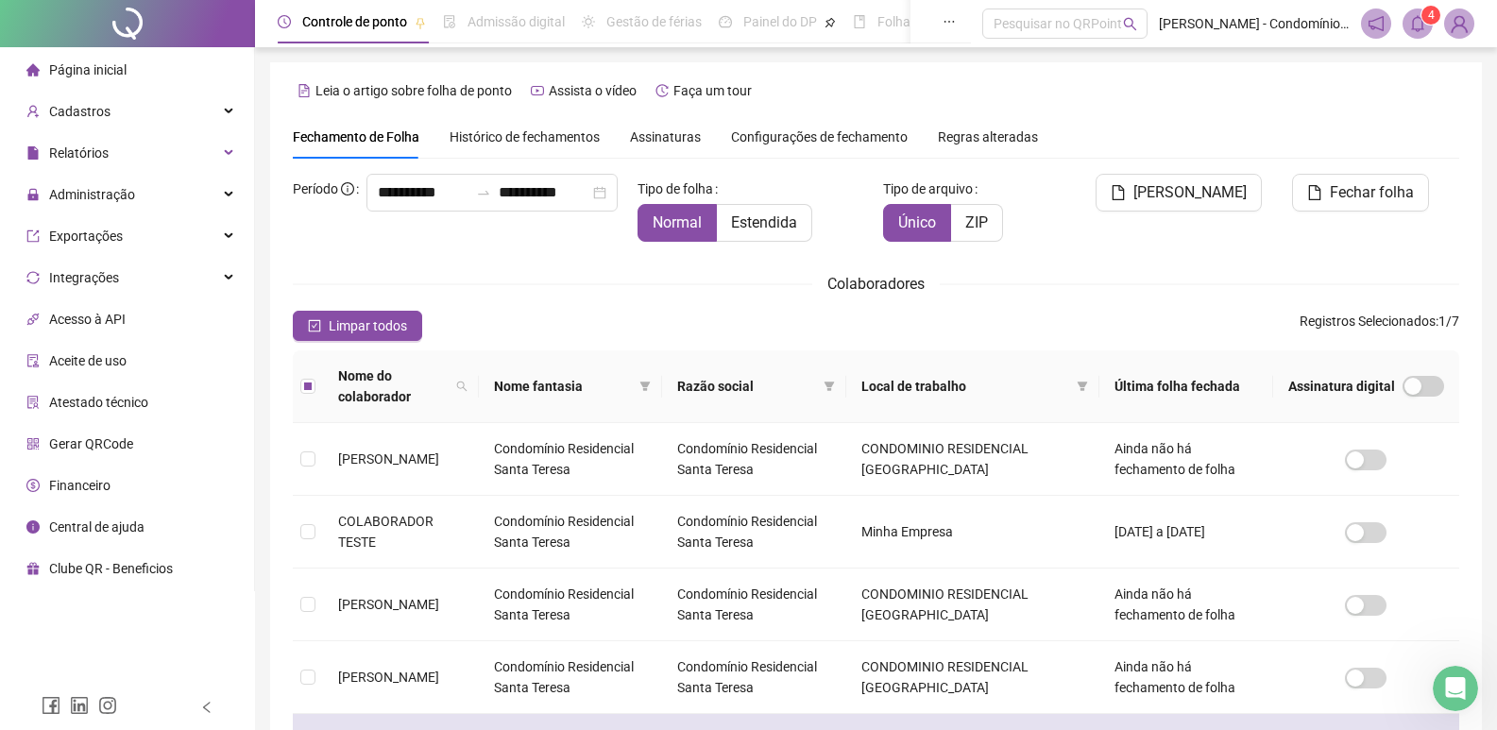
scroll to position [11, 0]
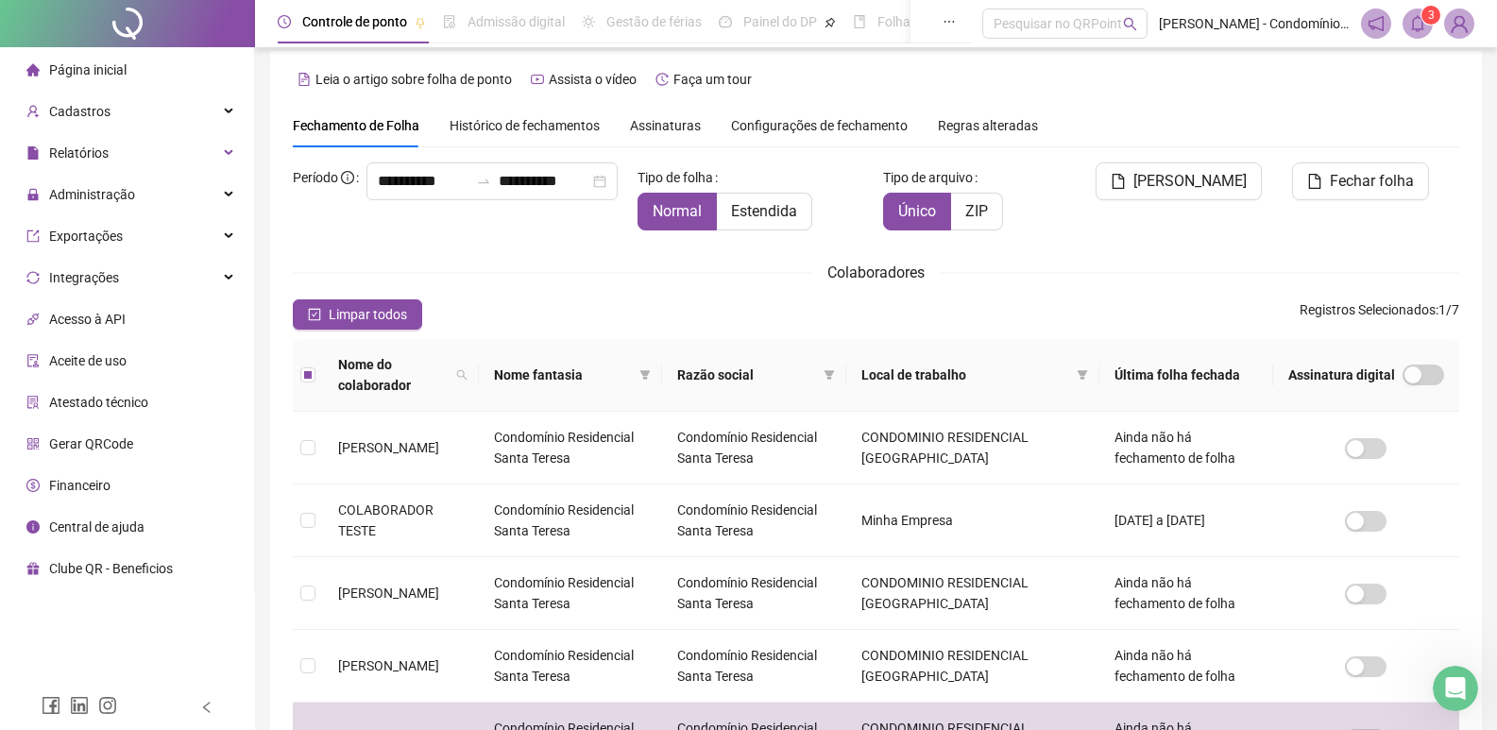
click at [1224, 244] on div "[PERSON_NAME]" at bounding box center [1171, 203] width 197 height 83
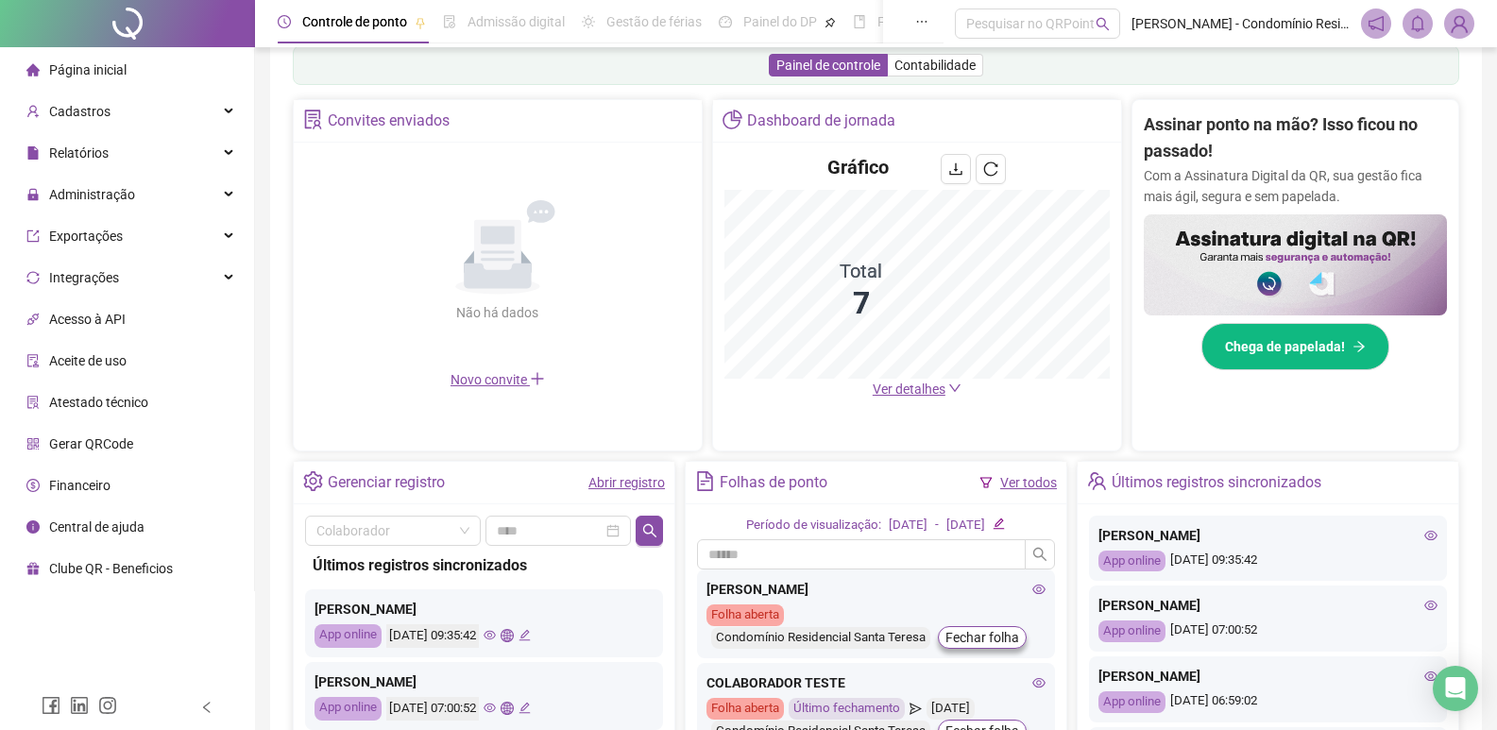
scroll to position [500, 0]
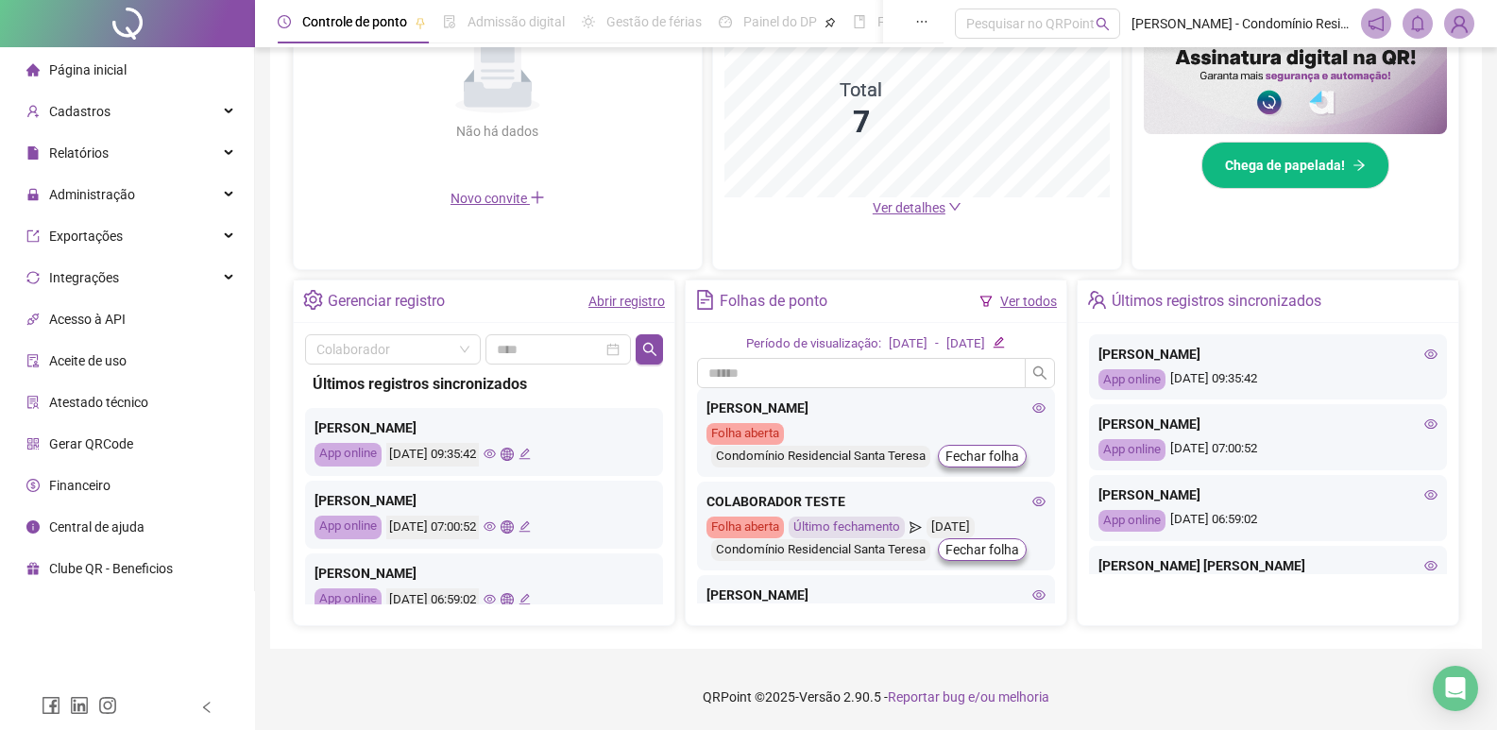
click at [1029, 302] on link "Ver todos" at bounding box center [1028, 301] width 57 height 15
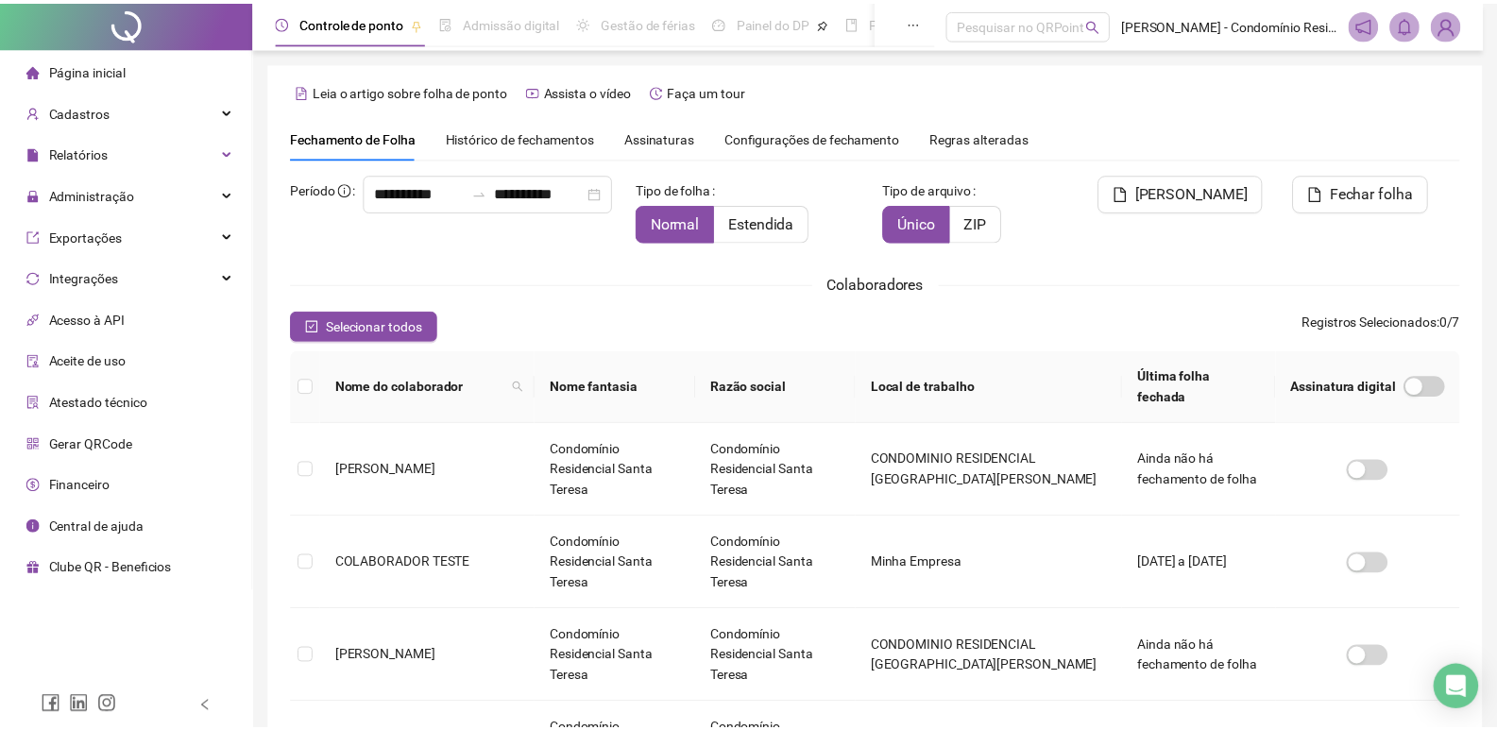
scroll to position [11, 0]
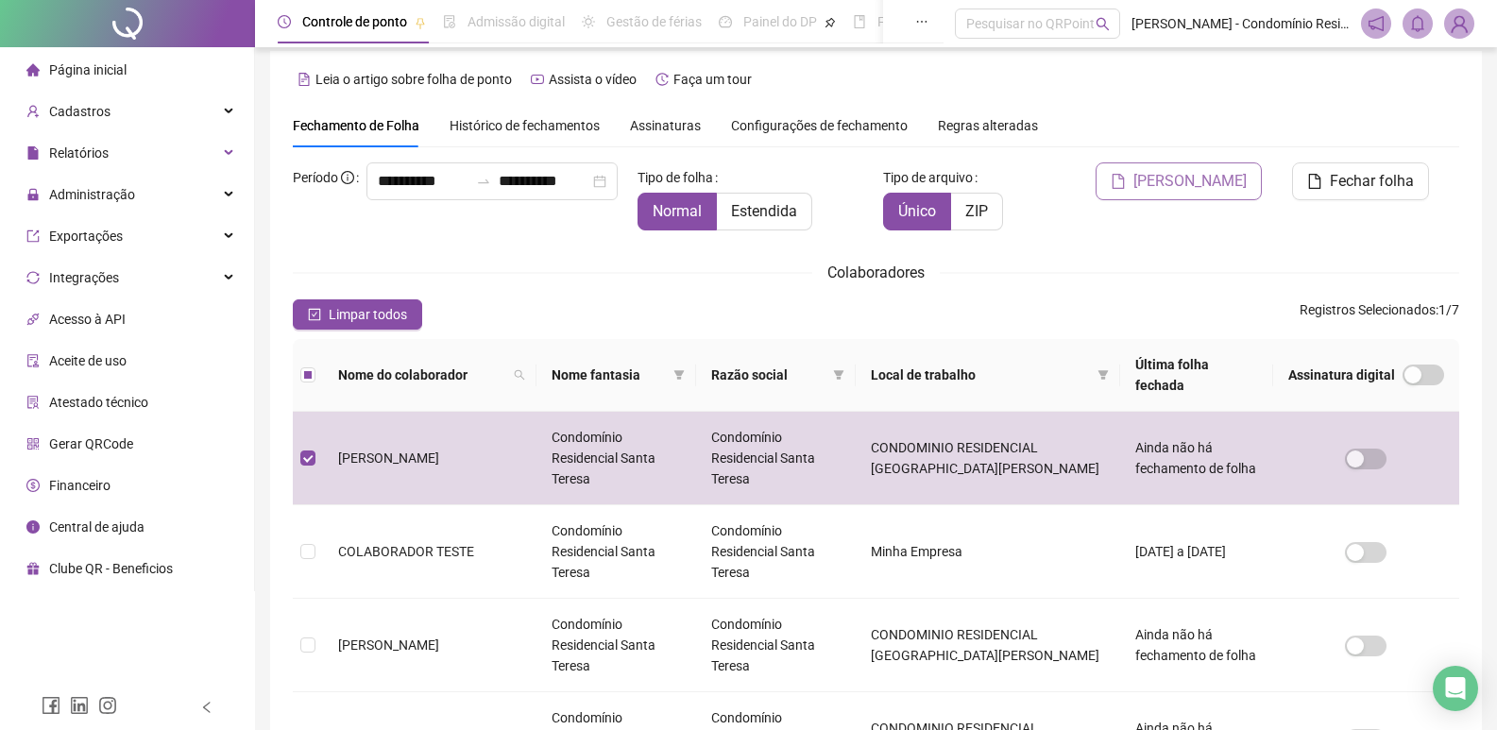
click at [1198, 186] on span "[PERSON_NAME]" at bounding box center [1189, 181] width 113 height 23
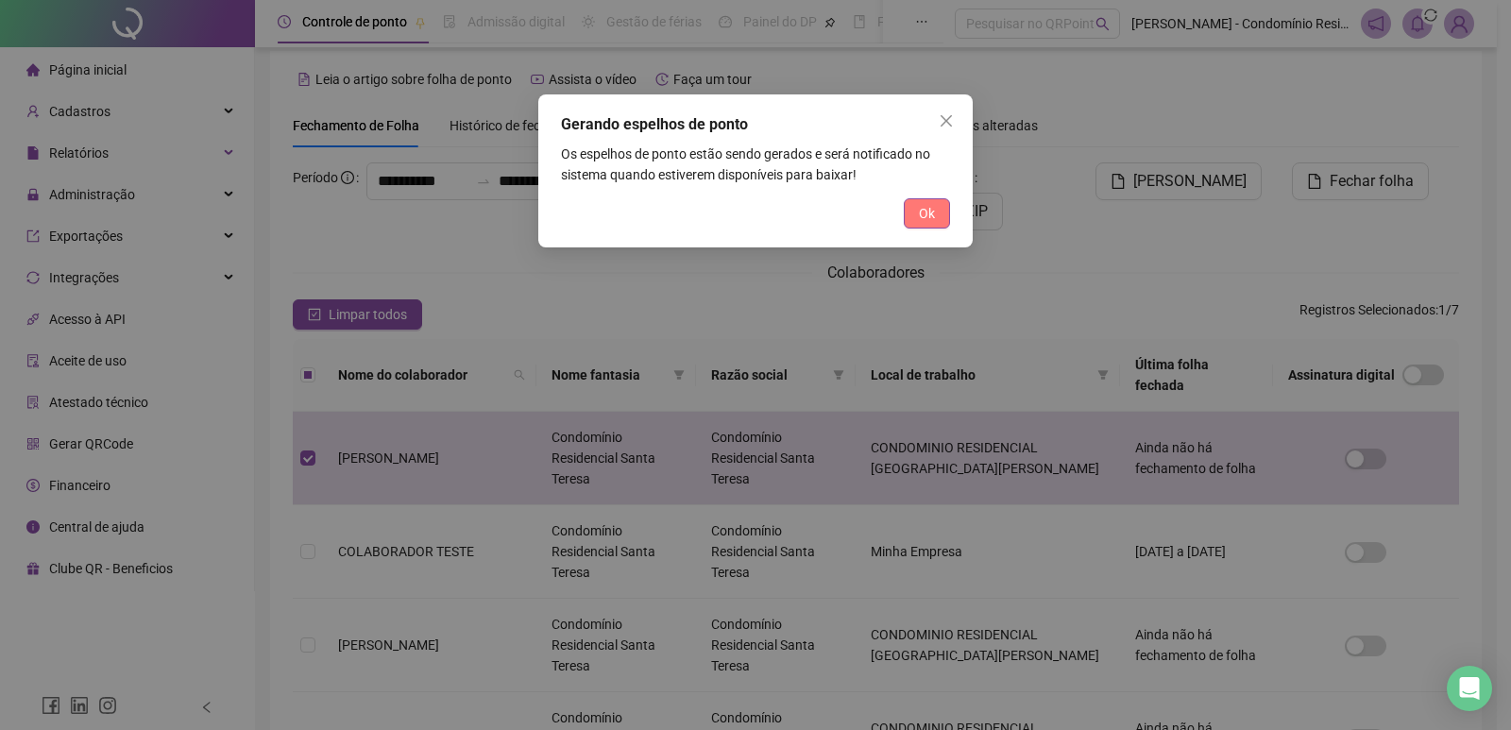
click at [925, 210] on span "Ok" at bounding box center [927, 213] width 16 height 21
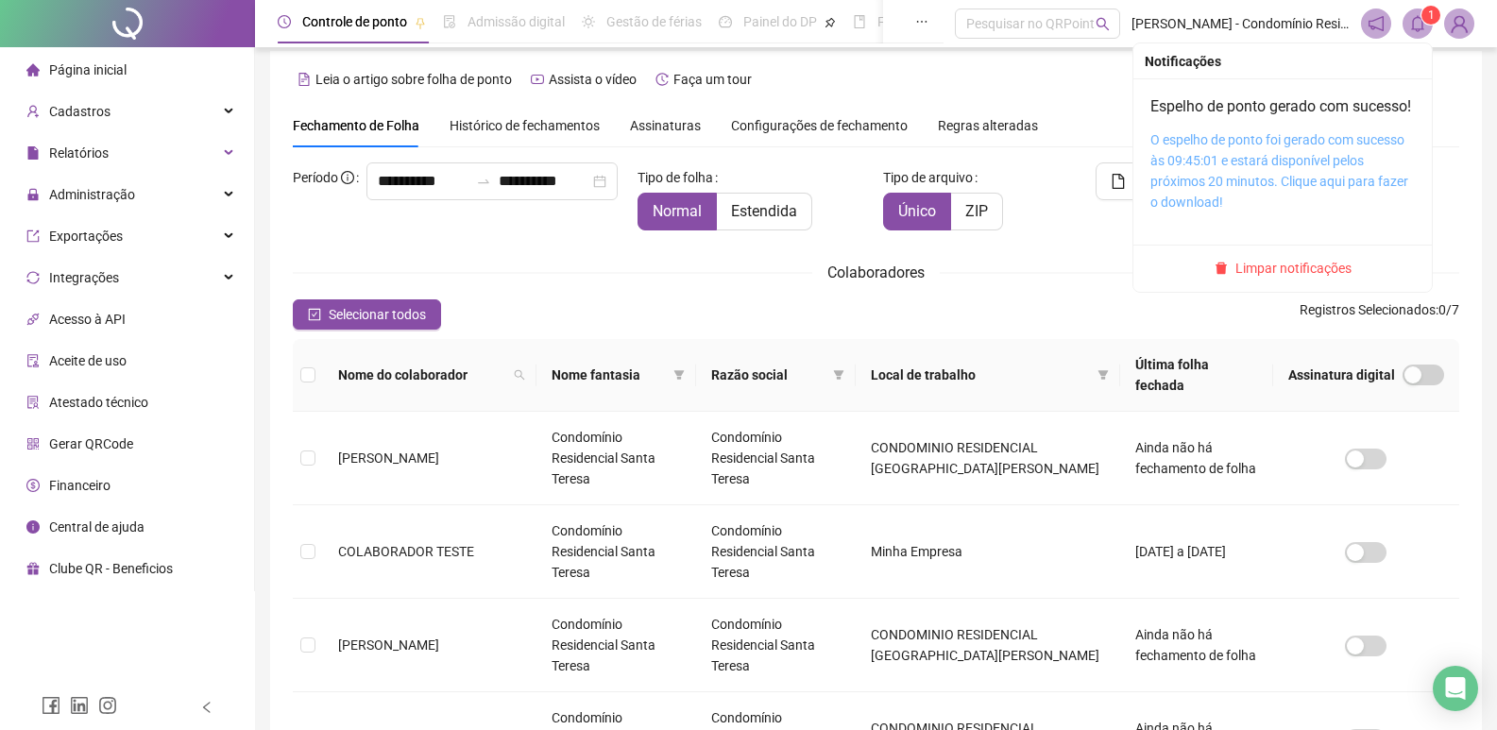
click at [1235, 187] on link "O espelho de ponto foi gerado com sucesso às 09:45:01 e estará disponível pelos…" at bounding box center [1279, 170] width 258 height 77
